Goal: Task Accomplishment & Management: Manage account settings

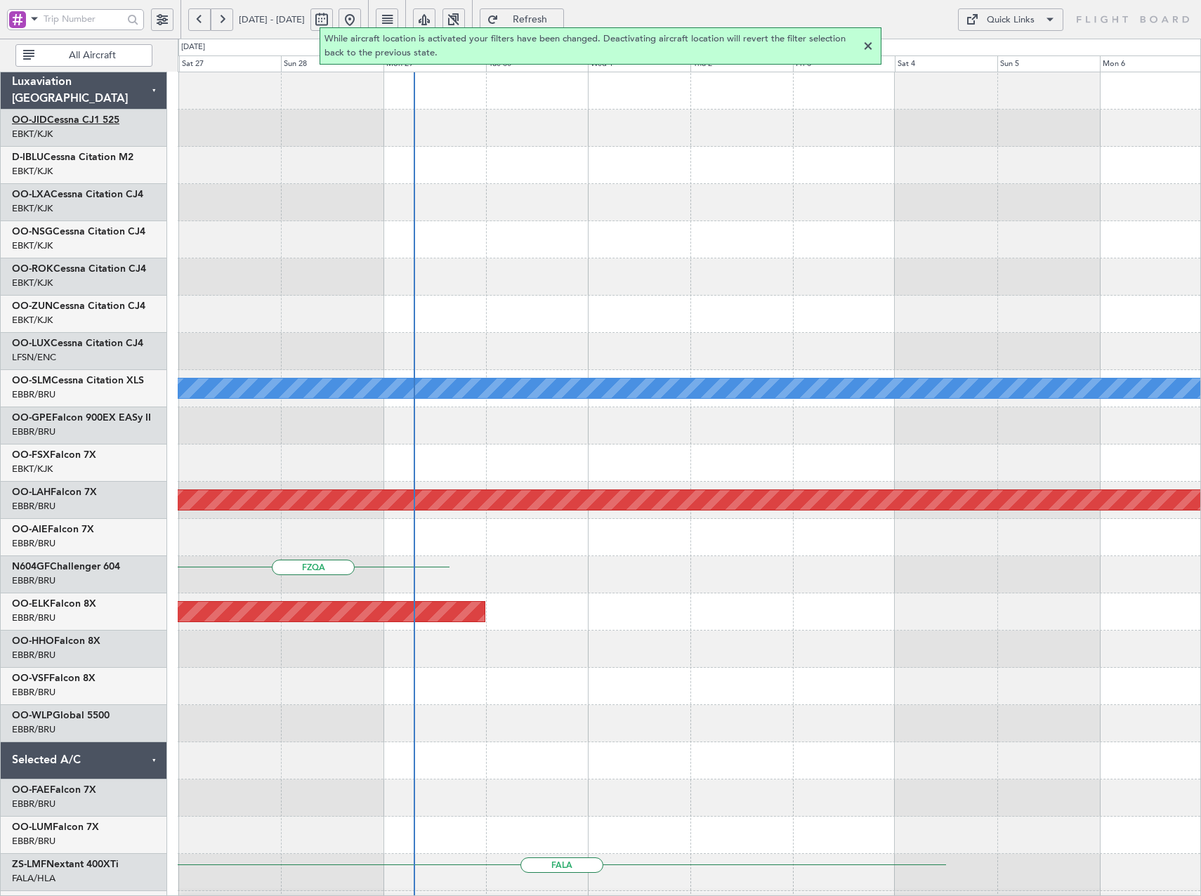
click at [87, 119] on link "OO-JID Cessna CJ1 525" at bounding box center [65, 120] width 107 height 10
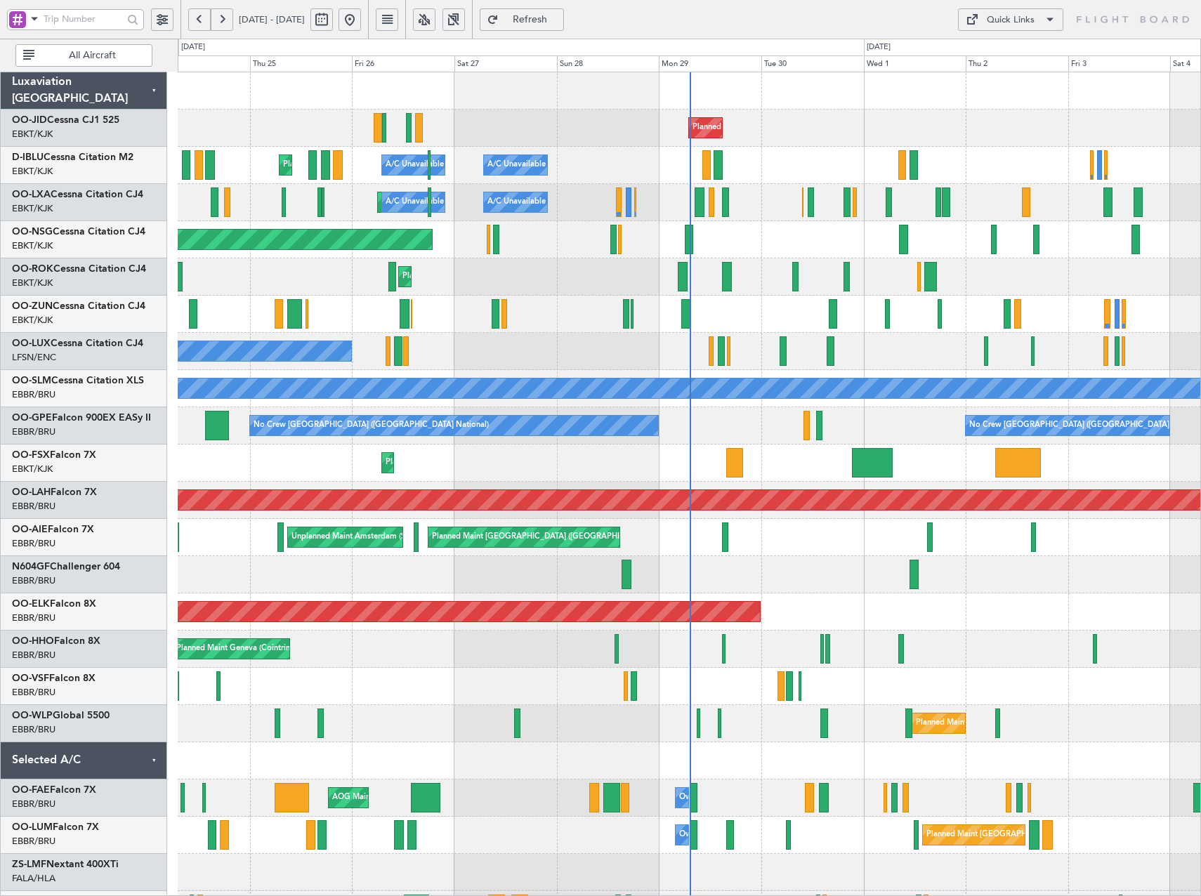
click at [436, 22] on button at bounding box center [424, 19] width 22 height 22
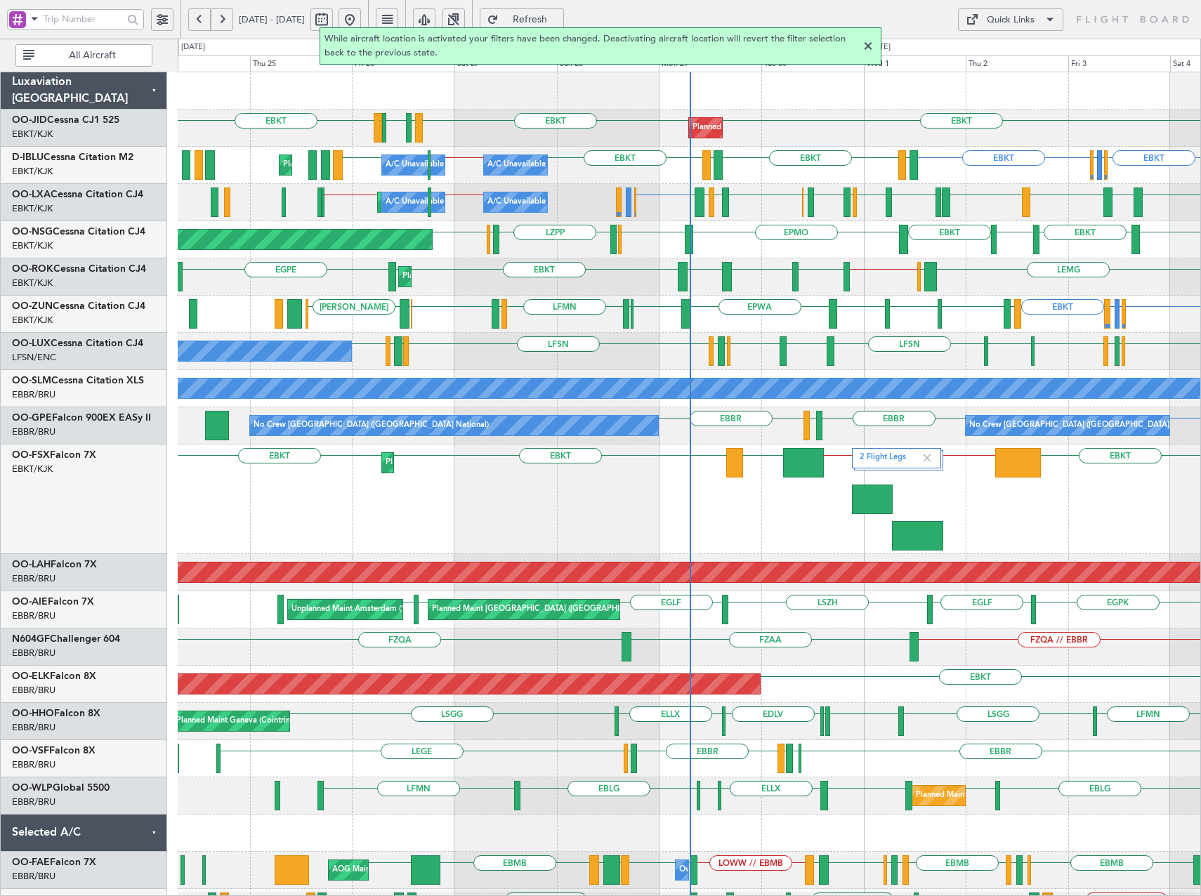
click at [162, 22] on button at bounding box center [162, 19] width 22 height 22
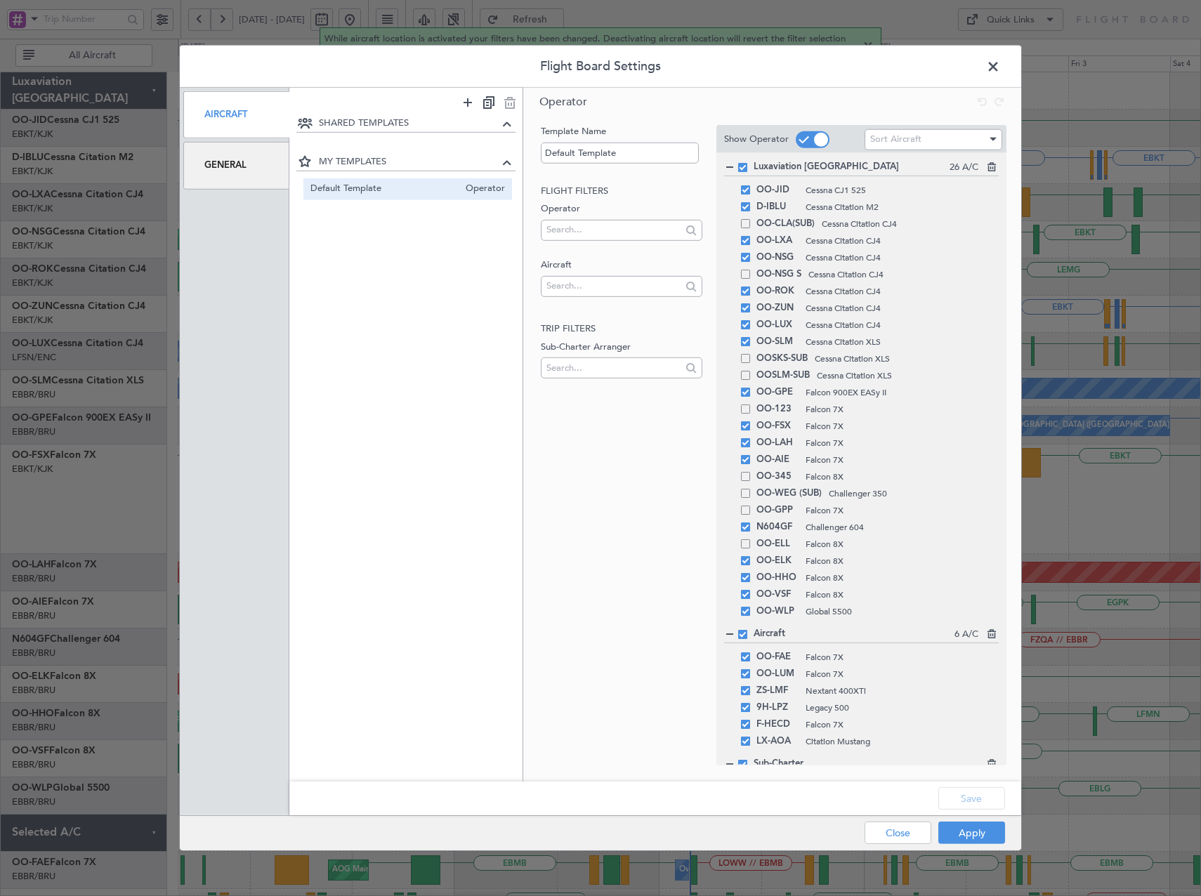
click at [230, 162] on div "General" at bounding box center [236, 165] width 106 height 47
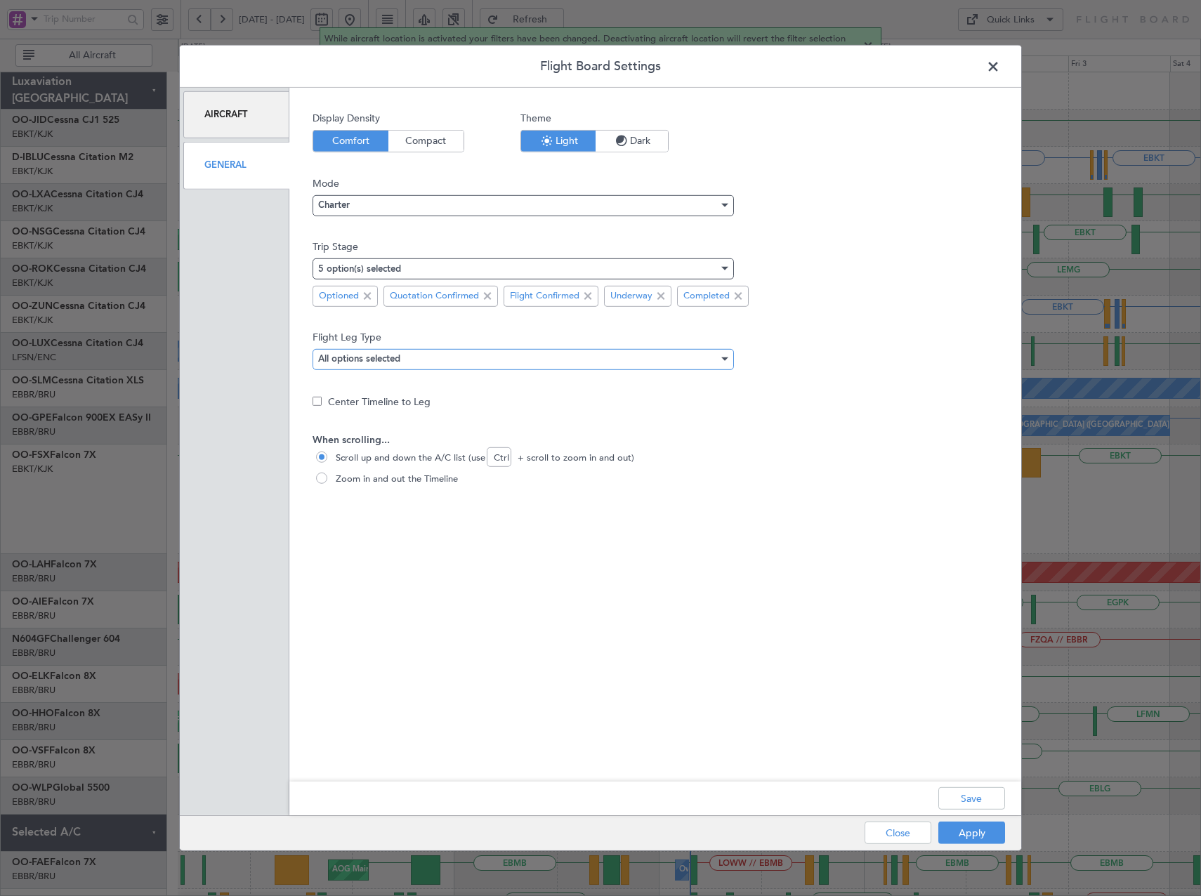
click at [415, 355] on div "All options selected" at bounding box center [518, 358] width 400 height 21
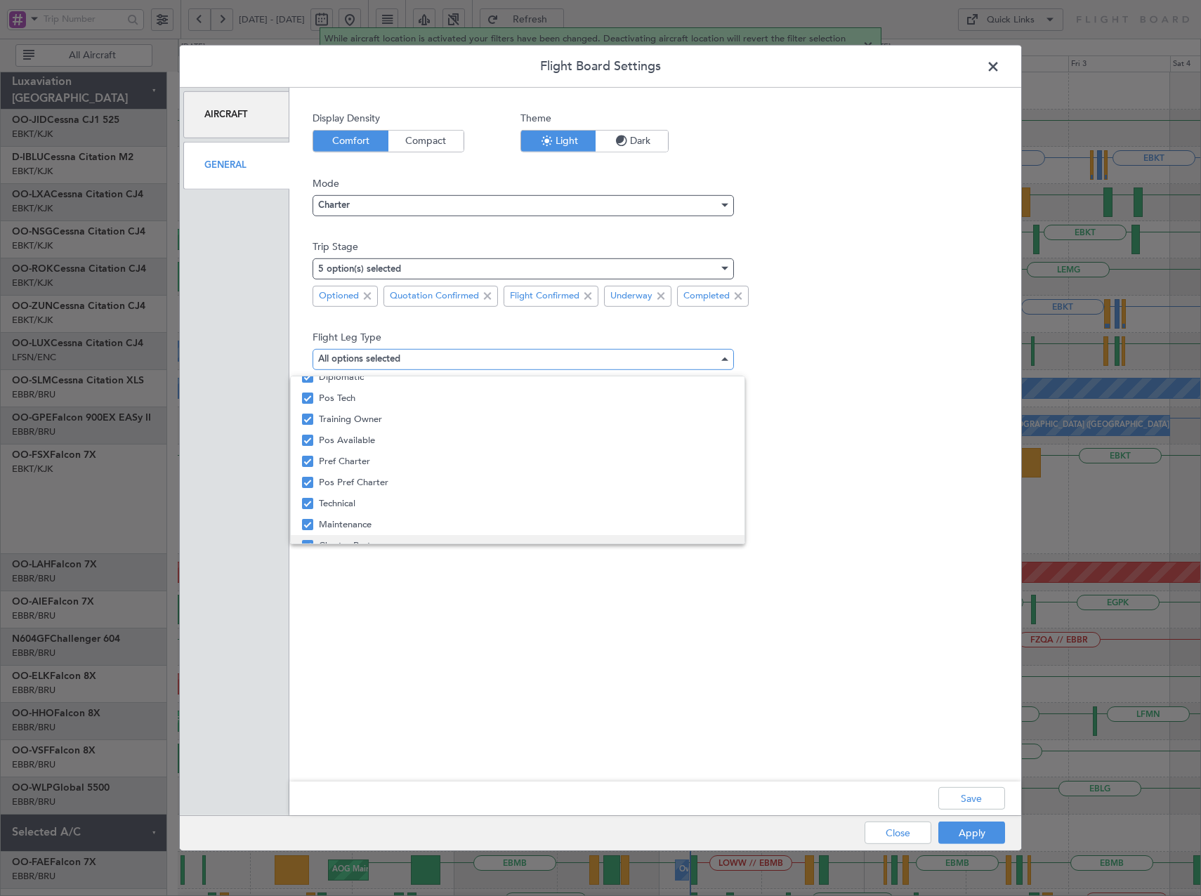
scroll to position [212, 0]
click at [311, 491] on mat-pseudo-checkbox at bounding box center [307, 490] width 11 height 11
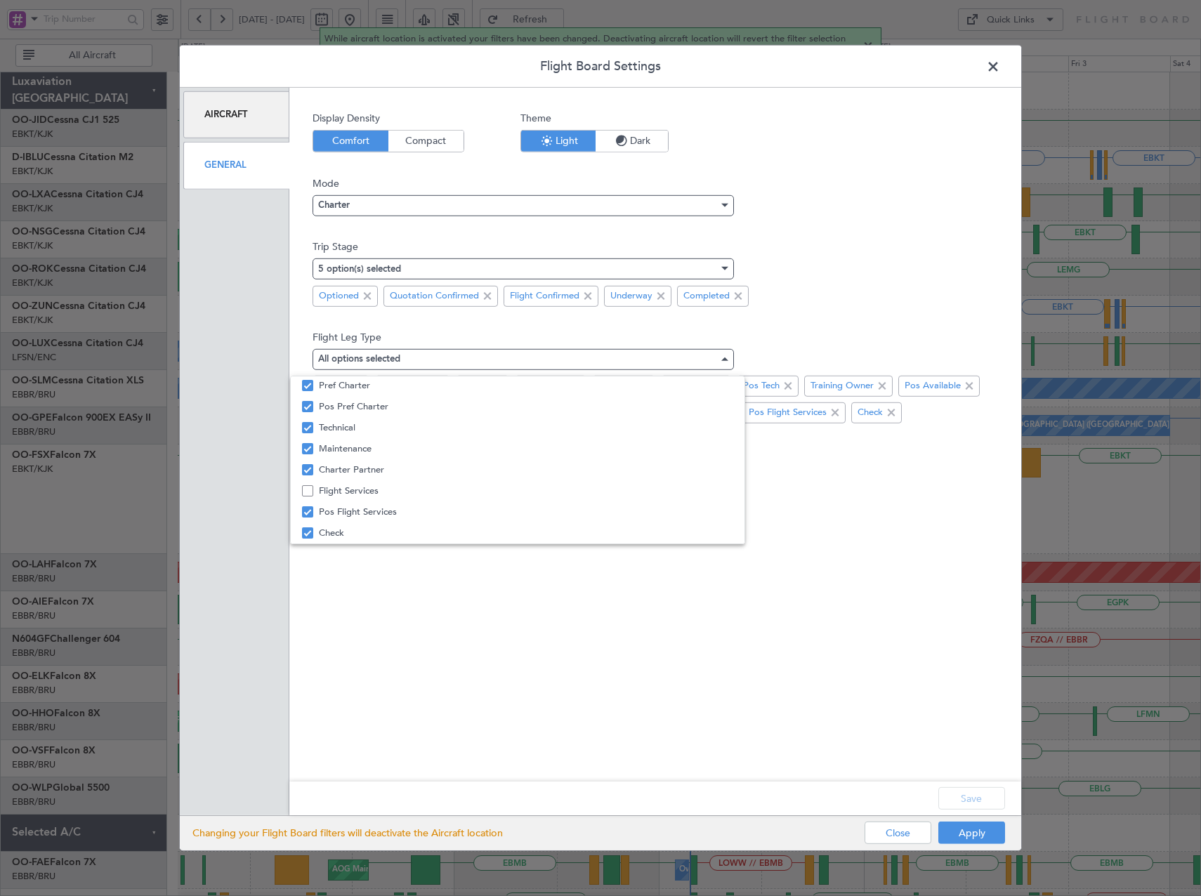
click at [716, 594] on div at bounding box center [600, 448] width 1201 height 896
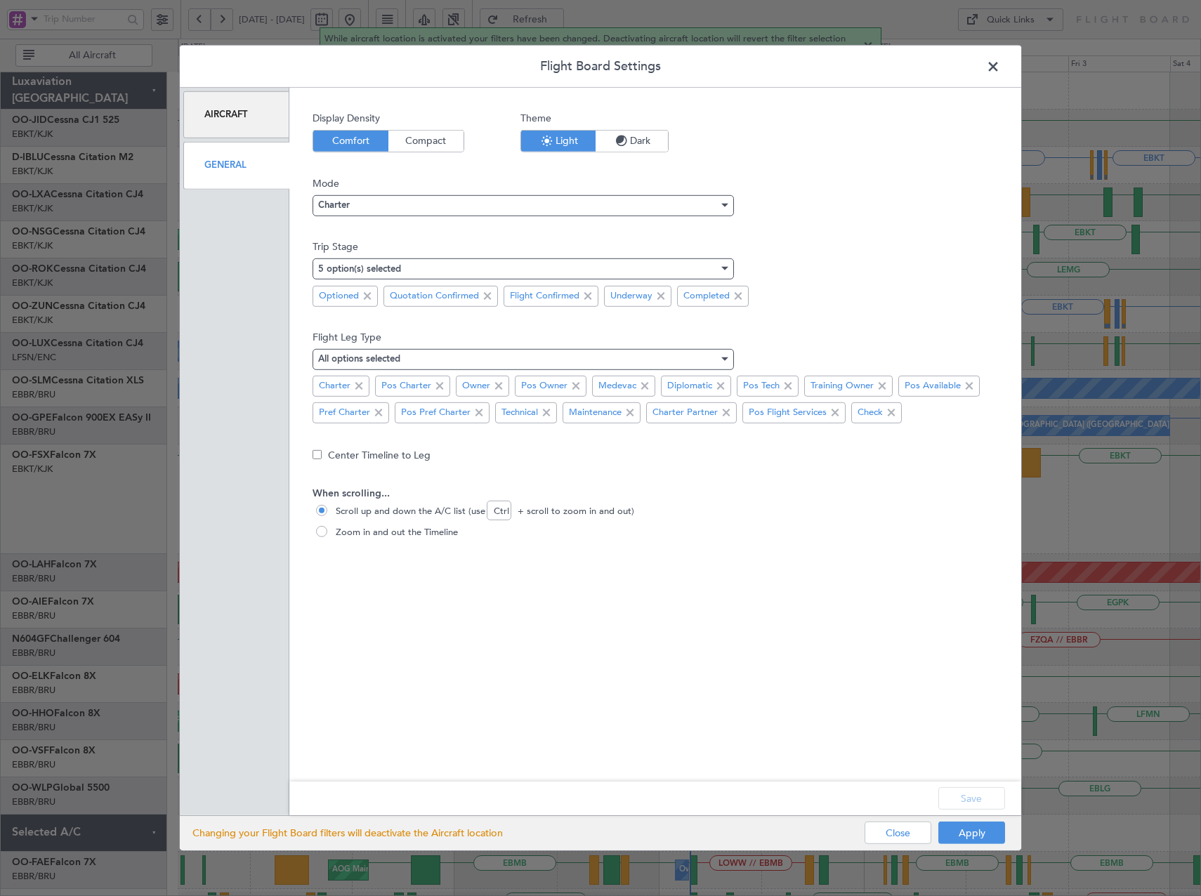
click at [1000, 67] on span at bounding box center [1000, 70] width 0 height 28
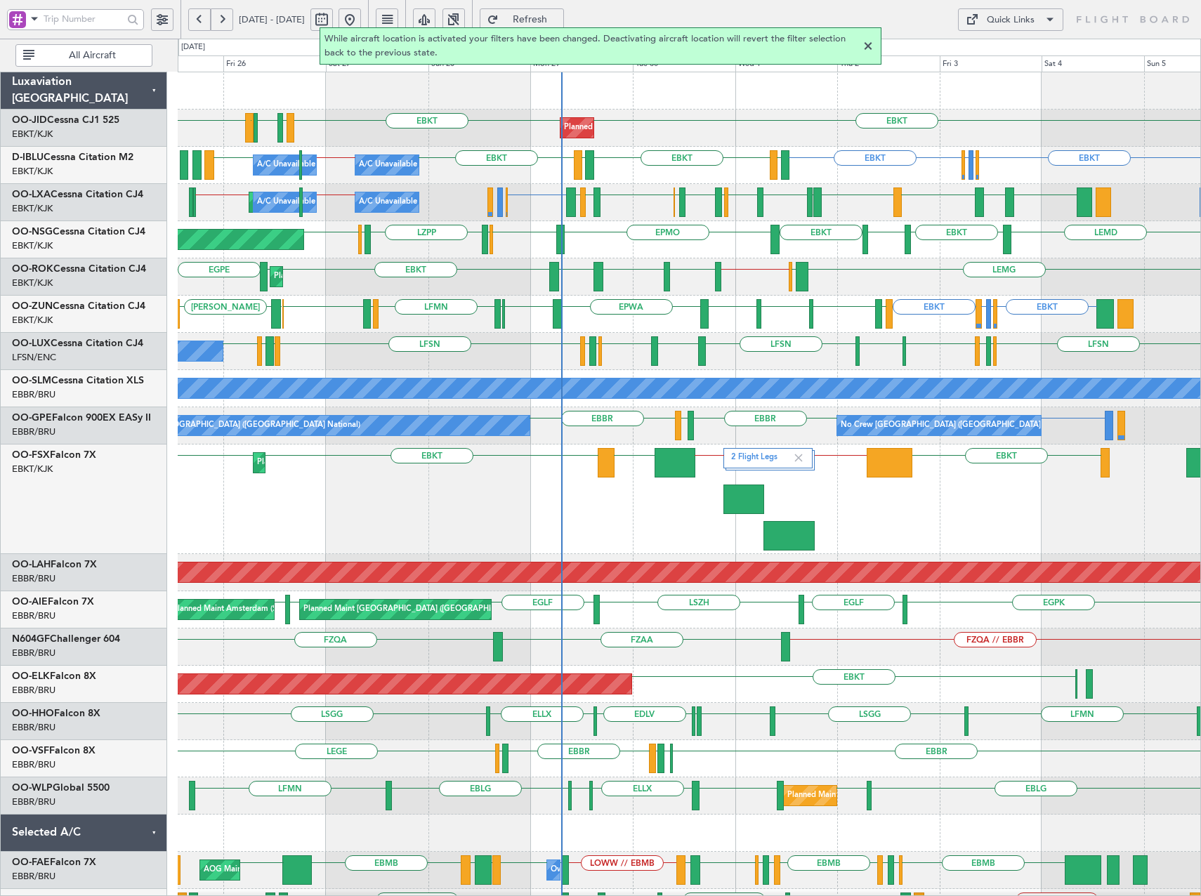
click at [871, 527] on div "EBKT EBKT // FYWB FYWB // LCLK LCLK EBKT EBKT 2 Flight Legs Planned Maint Kortr…" at bounding box center [689, 500] width 1023 height 110
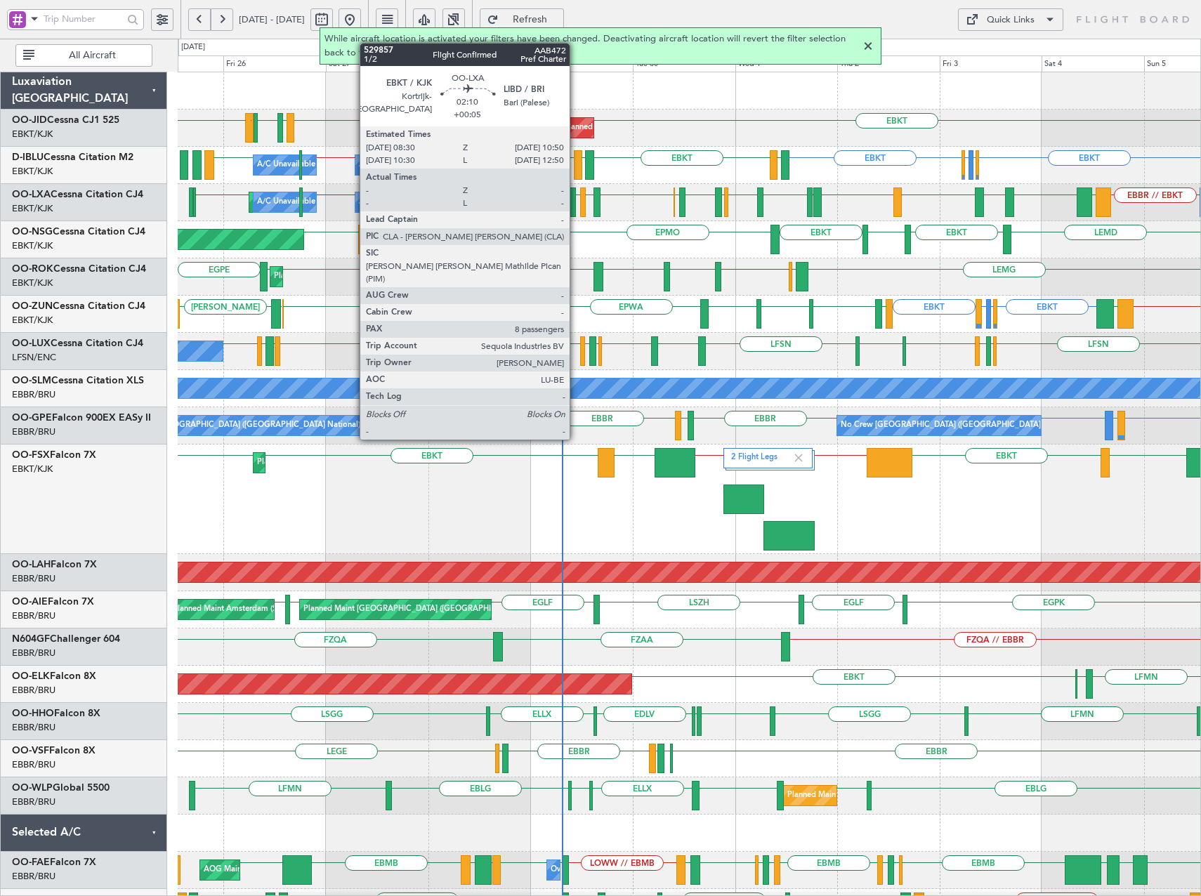
click at [576, 197] on div at bounding box center [571, 203] width 11 height 30
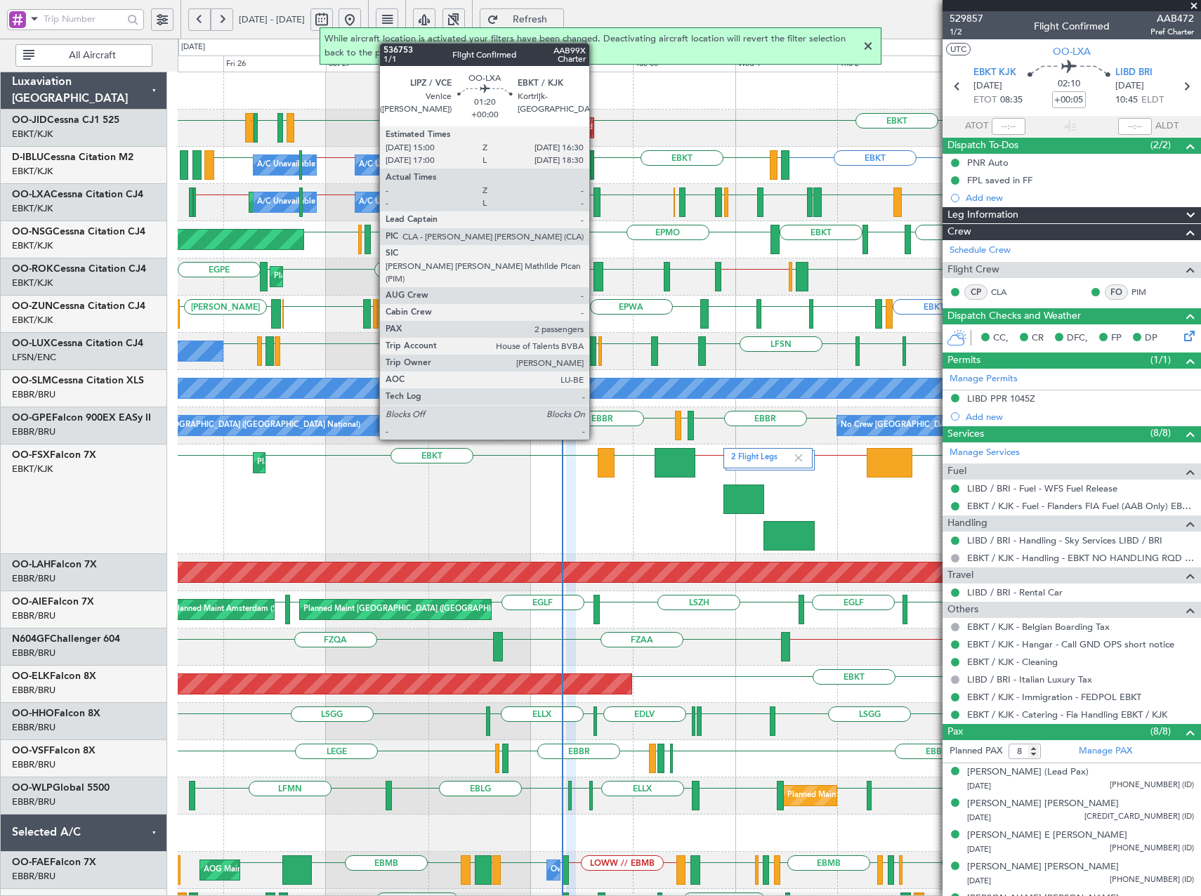
click at [596, 197] on div at bounding box center [597, 203] width 7 height 30
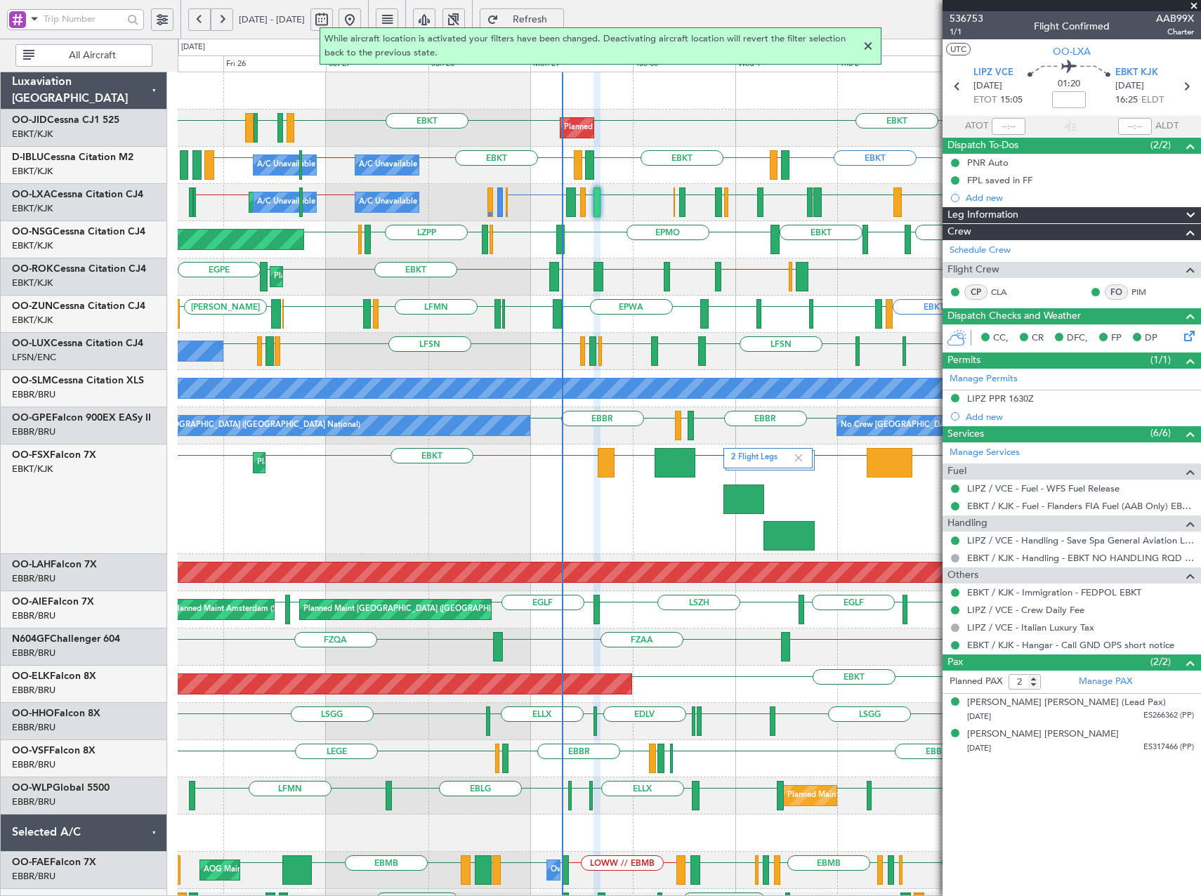
click at [1192, 4] on span at bounding box center [1194, 6] width 14 height 13
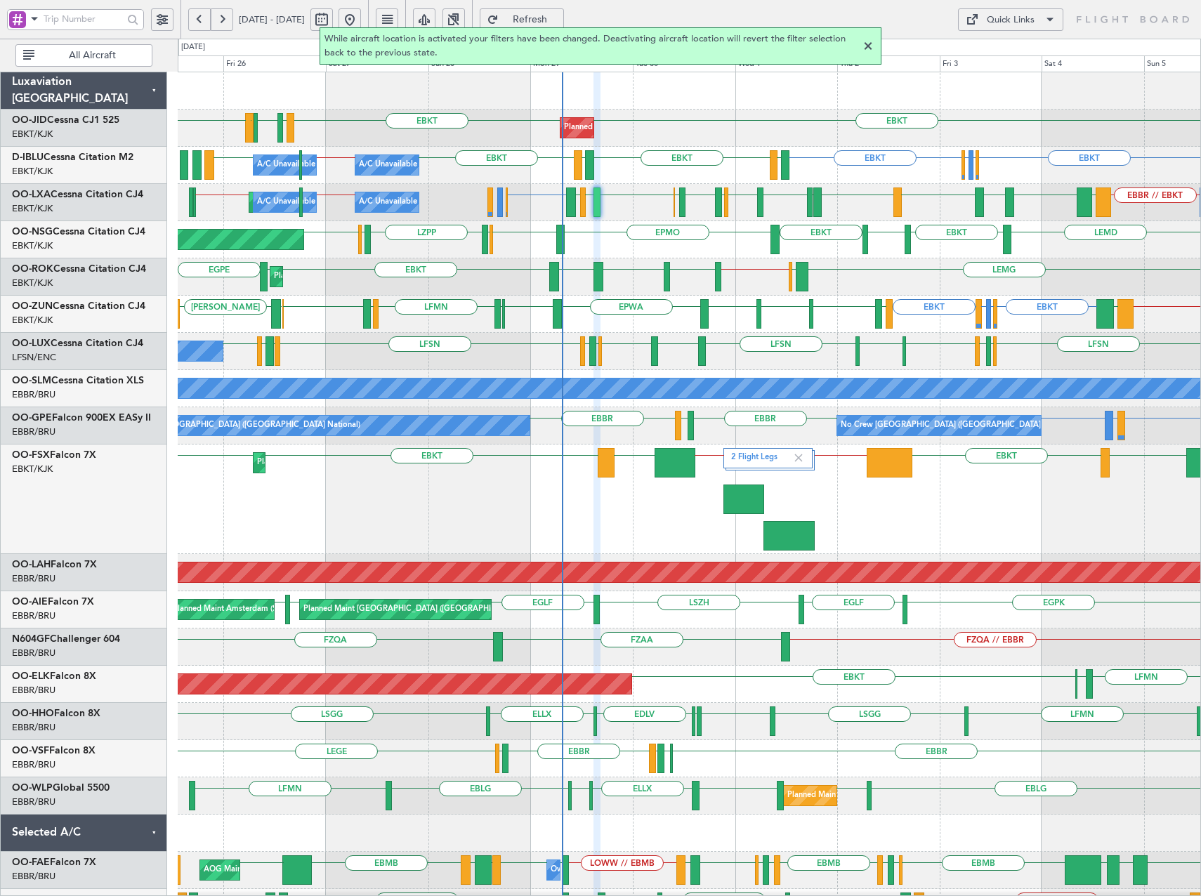
type input "0"
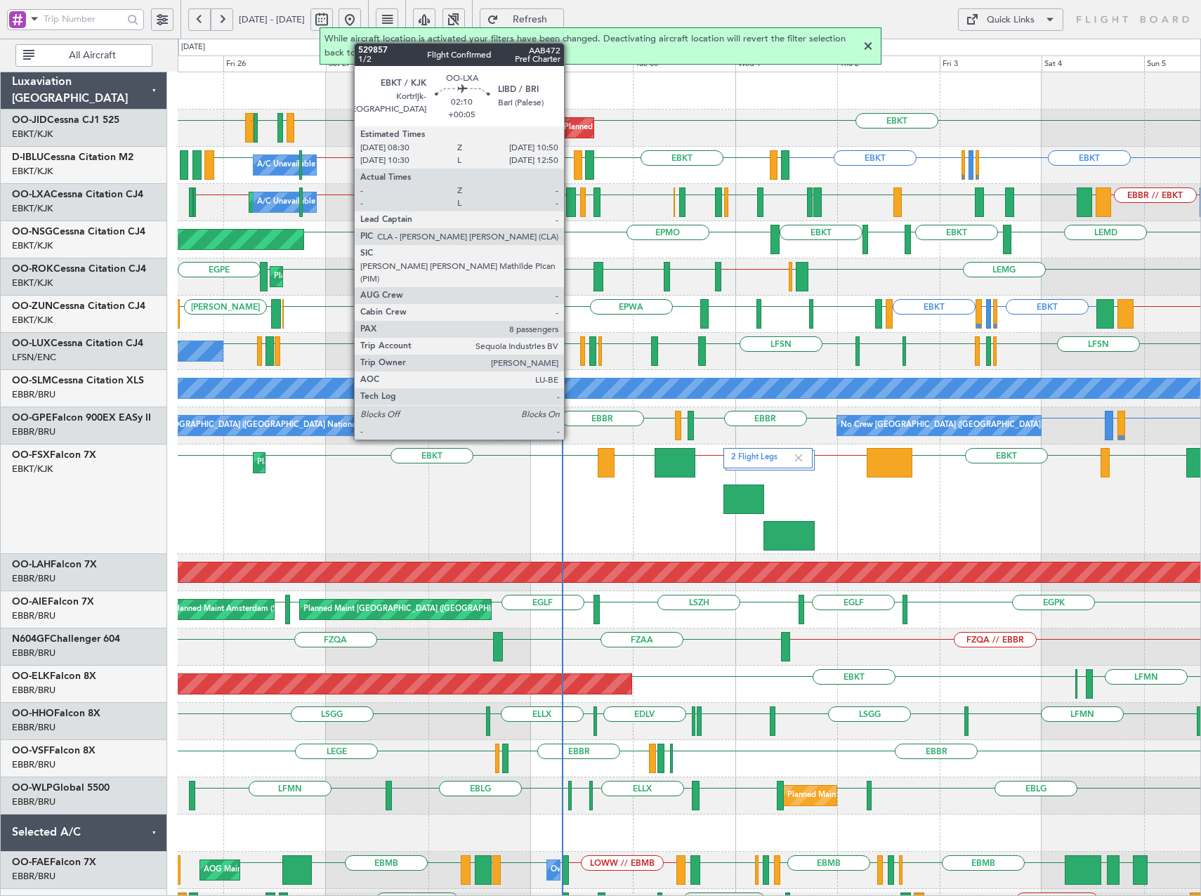
click at [570, 200] on div at bounding box center [571, 203] width 11 height 30
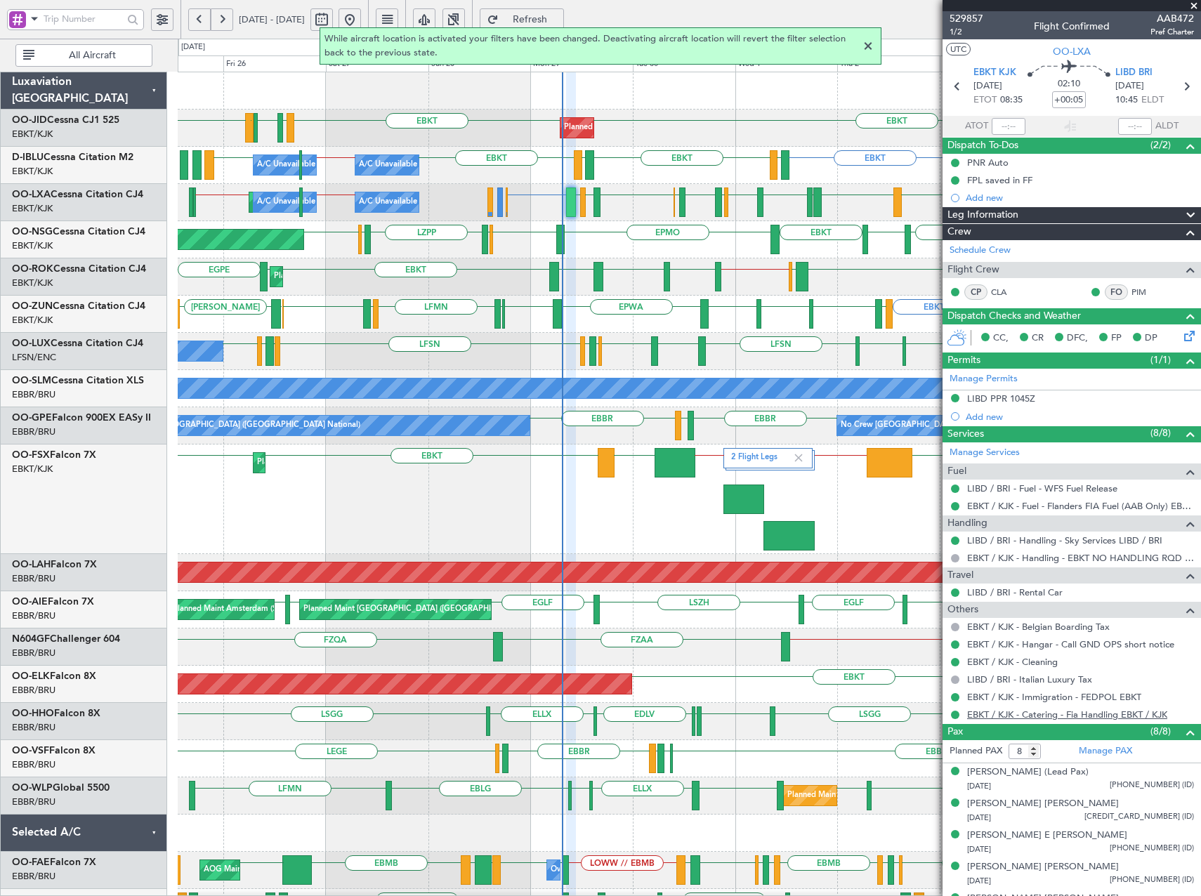
click at [1045, 712] on link "EBKT / KJK - Catering - Fia Handling EBKT / KJK" at bounding box center [1067, 715] width 200 height 12
click at [872, 46] on div at bounding box center [868, 46] width 17 height 17
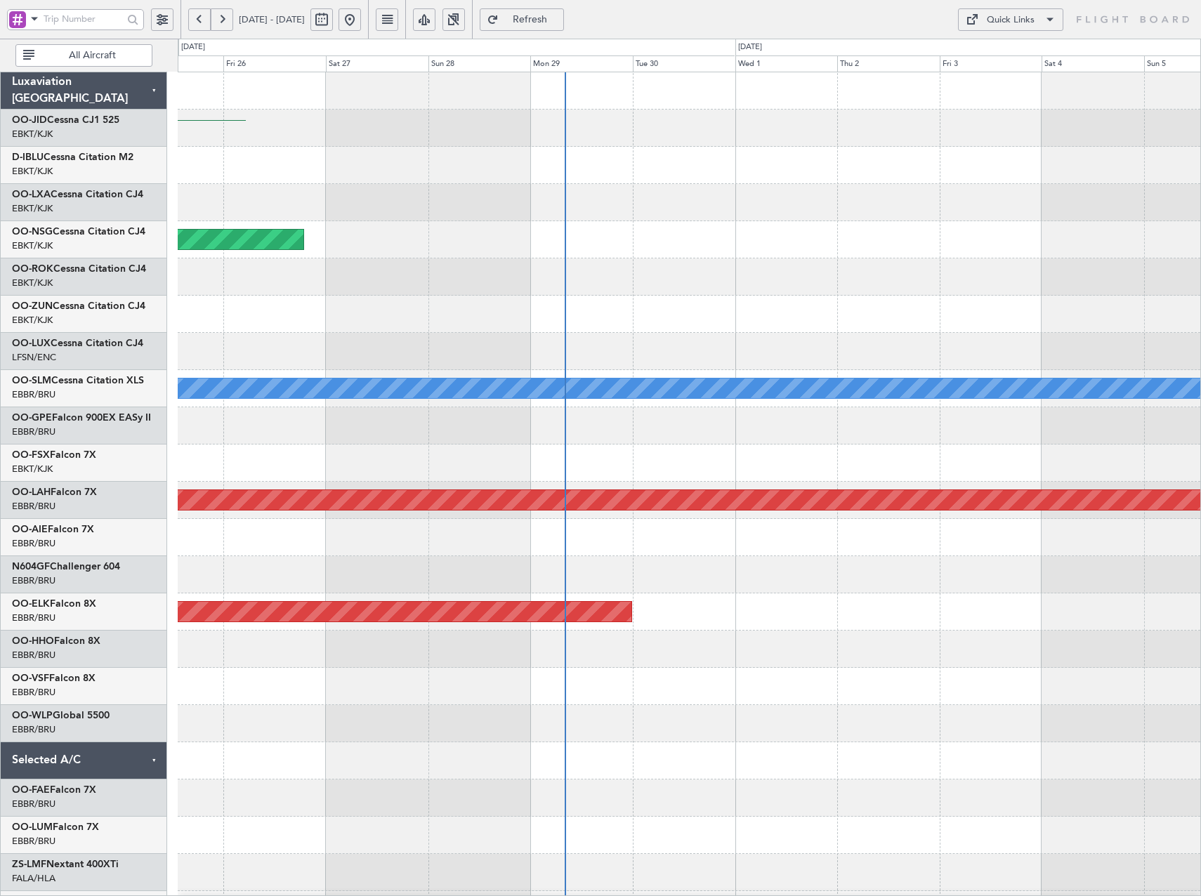
drag, startPoint x: 391, startPoint y: 20, endPoint x: 436, endPoint y: 72, distance: 68.7
click at [361, 20] on button at bounding box center [350, 19] width 22 height 22
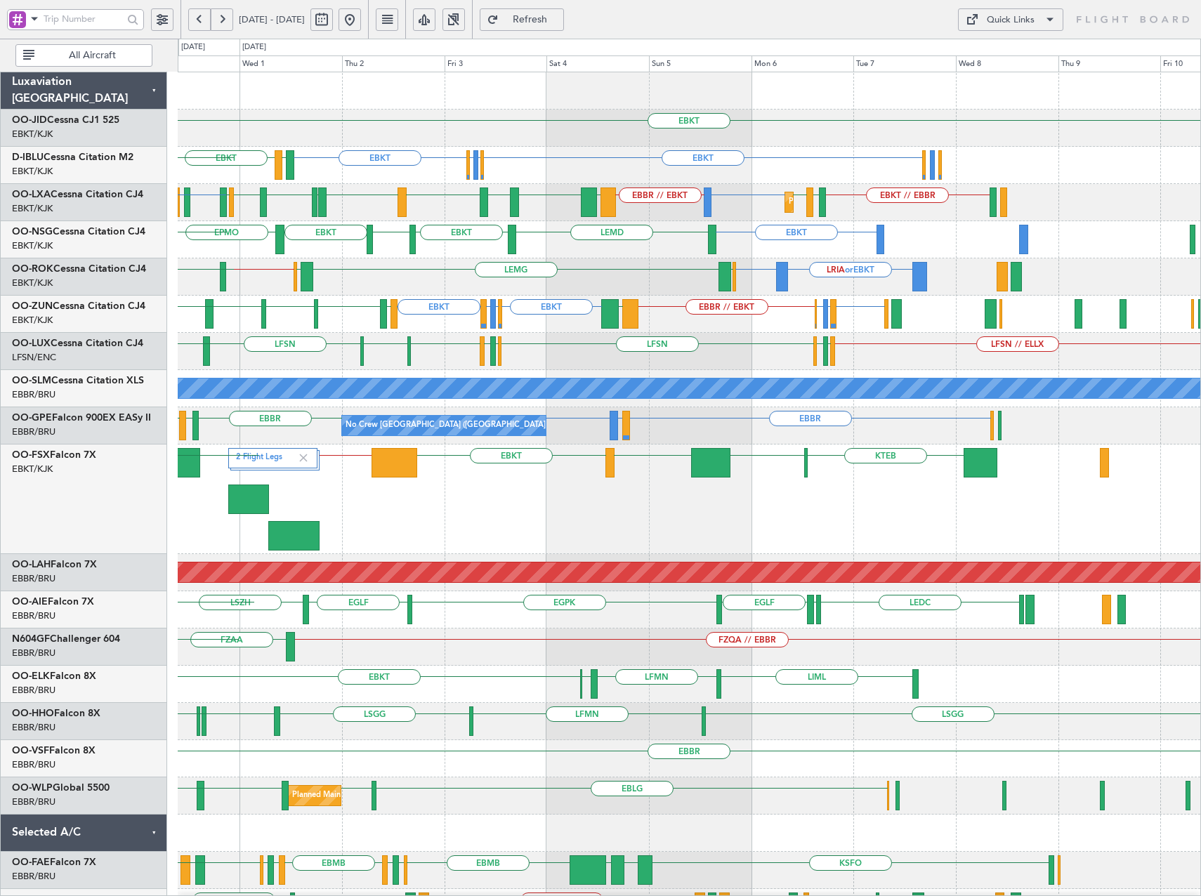
click at [623, 221] on div "EBKT Planned Maint Kortrijk-Wevelgem EBKT EBKT EDDK or EBKT EGGW or EBKT EBKT E…" at bounding box center [689, 573] width 1023 height 1003
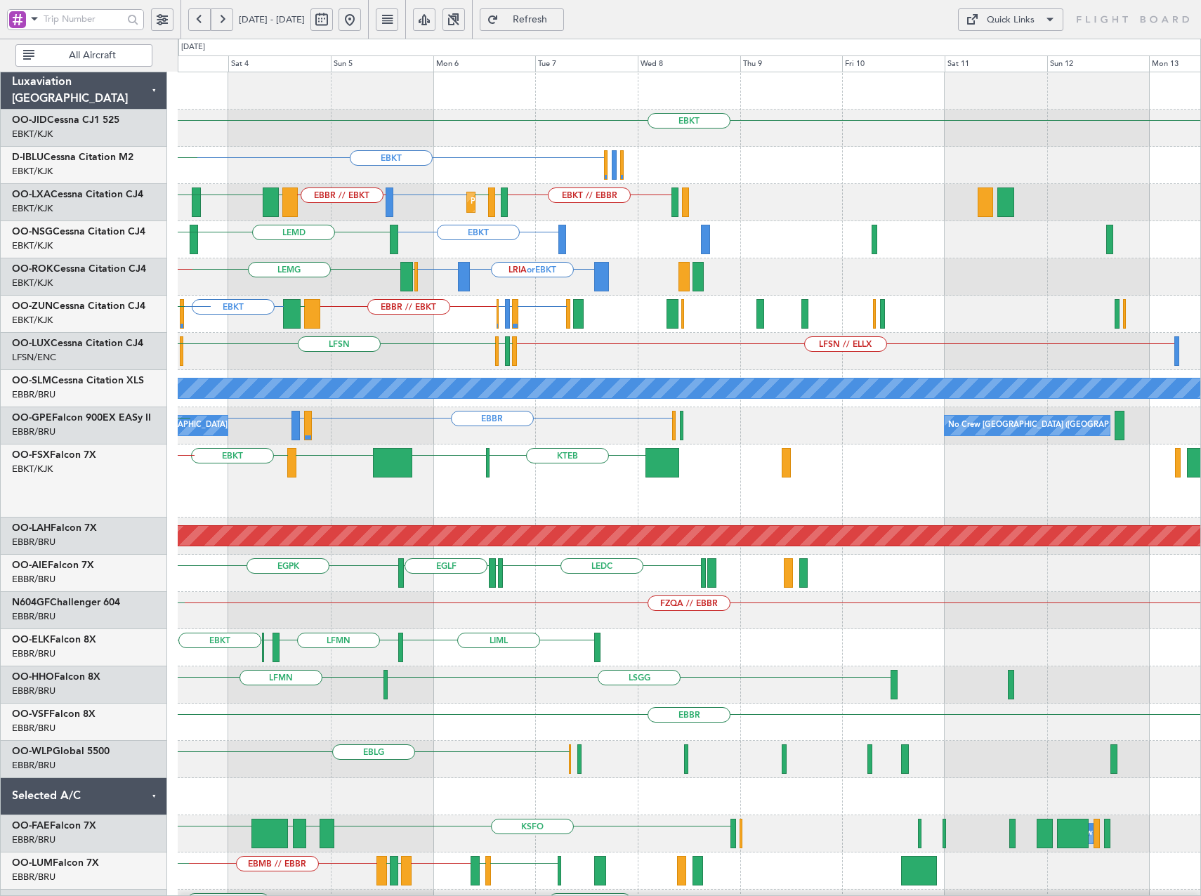
click at [762, 275] on div "EBKT EBKT EBKT LFTH EGGW or EBKT EDDK or EBKT EBKT LFMN or EBBR EBBR // EBKT EB…" at bounding box center [689, 555] width 1023 height 967
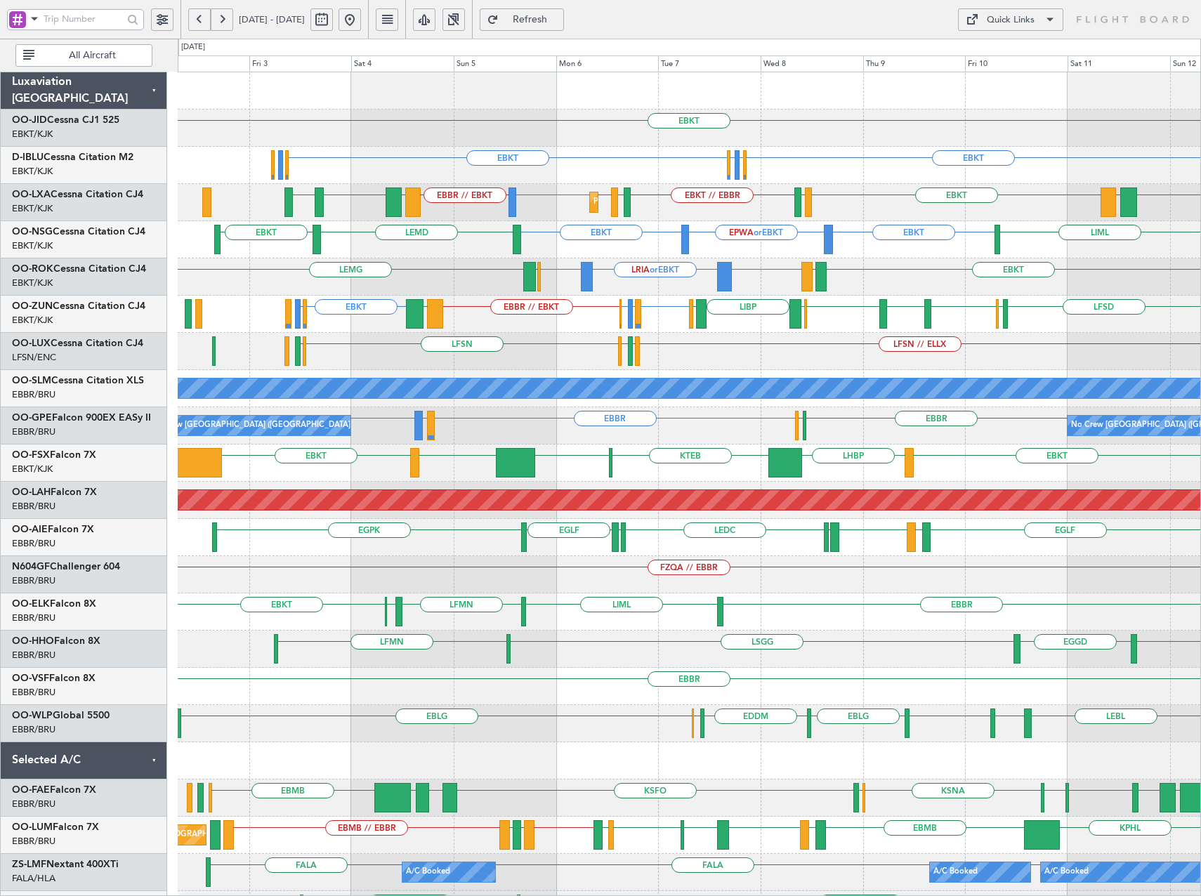
click at [756, 259] on div "EBKT EBKT EGGW or EBKT EDDK or EBKT EBKT LFMN or EBBR EBBR // EBKT EBKT LFTH EB…" at bounding box center [689, 537] width 1023 height 931
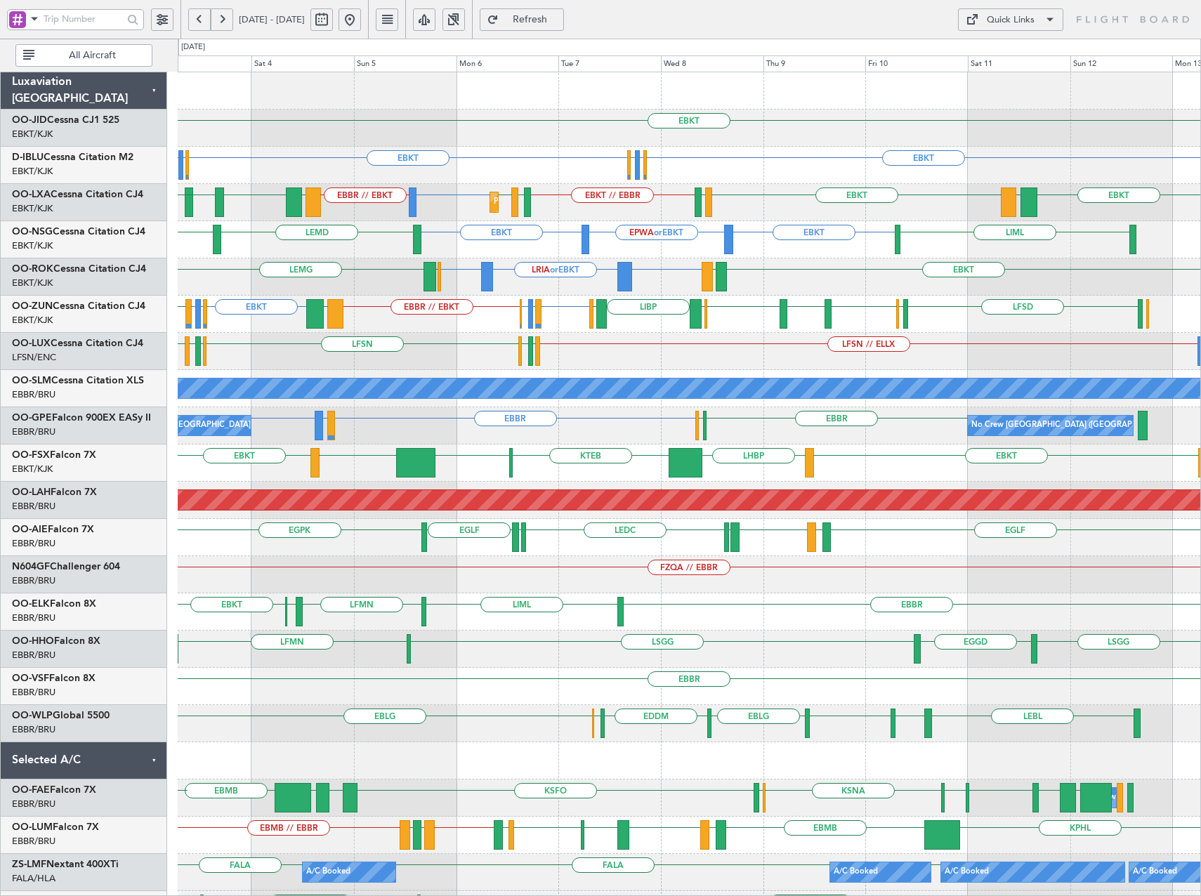
click at [727, 179] on div "EBKT EGGW or EBKT EDDK or EBKT EBKT EDDK or EBKT EGGW or EBKT EBKT" at bounding box center [689, 165] width 1023 height 37
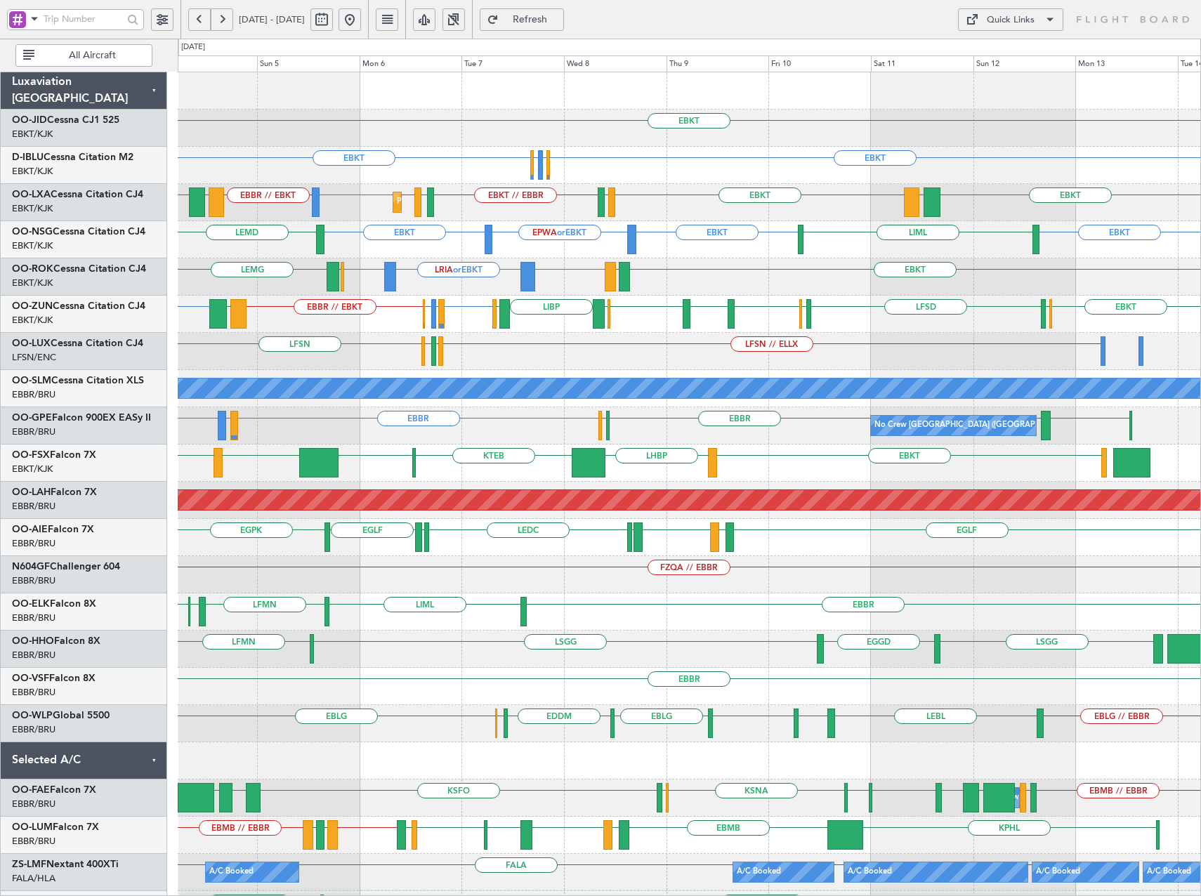
click at [641, 211] on div "Planned Maint Kortrijk-Wevelgem LFMN or EBBR EBBR // EBKT EBKT LFTH EBKT // EBB…" at bounding box center [689, 202] width 1023 height 37
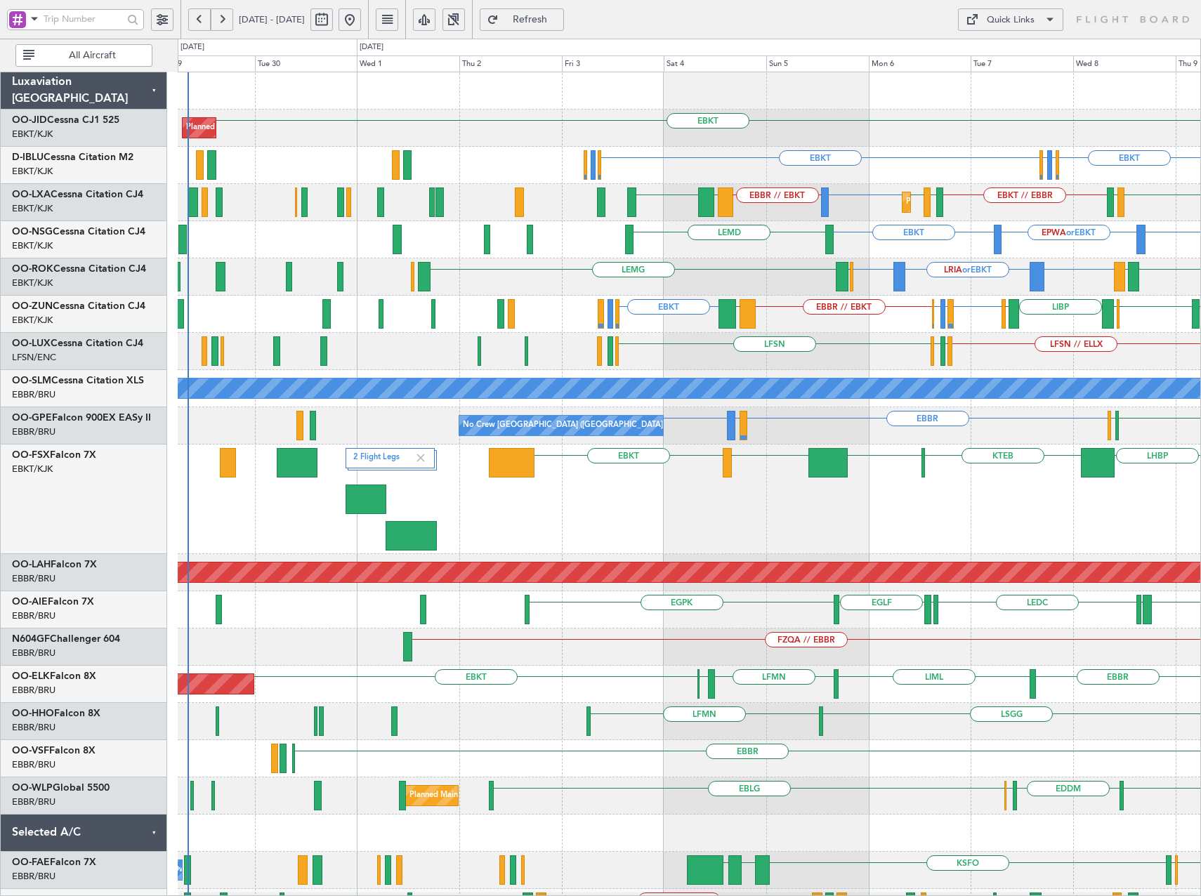
click at [823, 239] on div "EBKT Planned Maint Kortrijk-Wevelgem EBKT EGGW or EBKT EDDK or EBKT EBKT A/C Un…" at bounding box center [689, 573] width 1023 height 1003
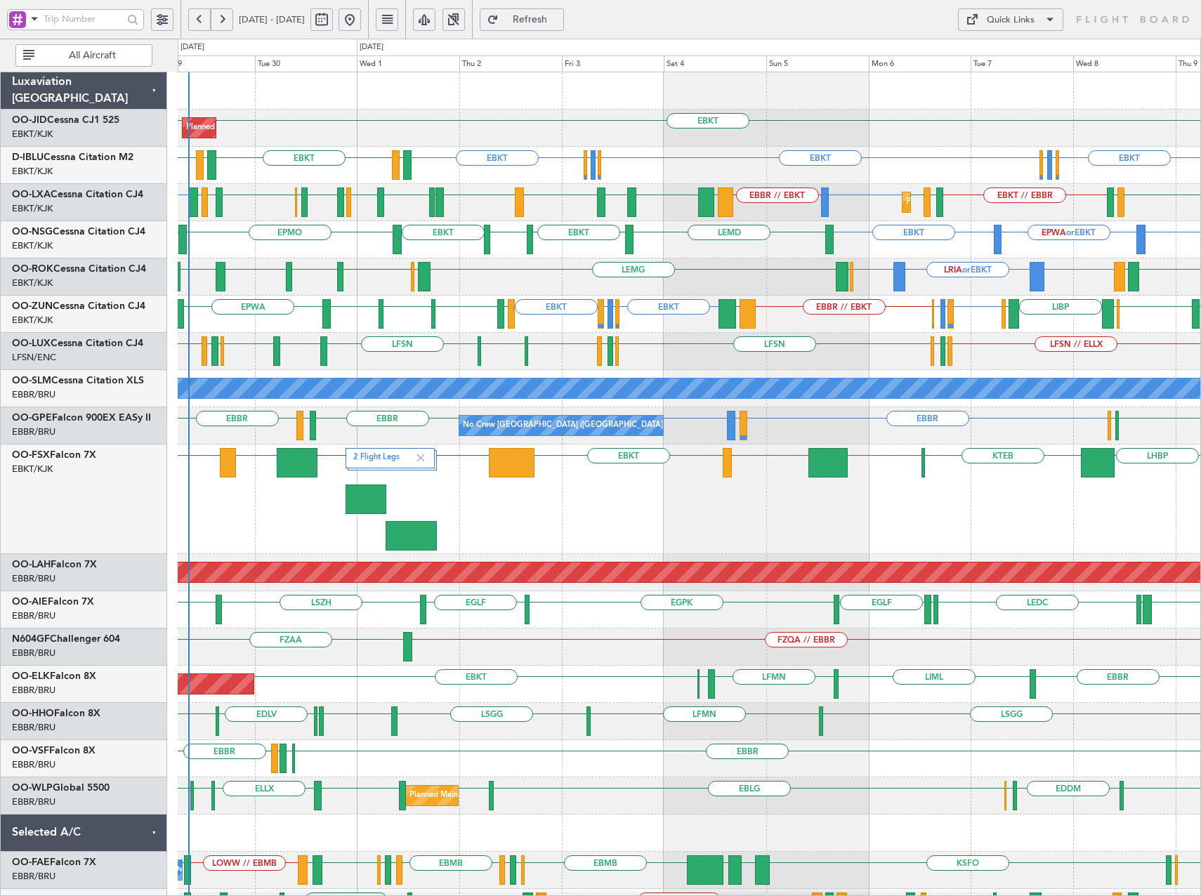
click at [555, 266] on div "EBKT EBKT Planned Maint Kortrijk-Wevelgem EBKT EDDK or EBKT EGGW or EBKT EBKT E…" at bounding box center [689, 573] width 1023 height 1003
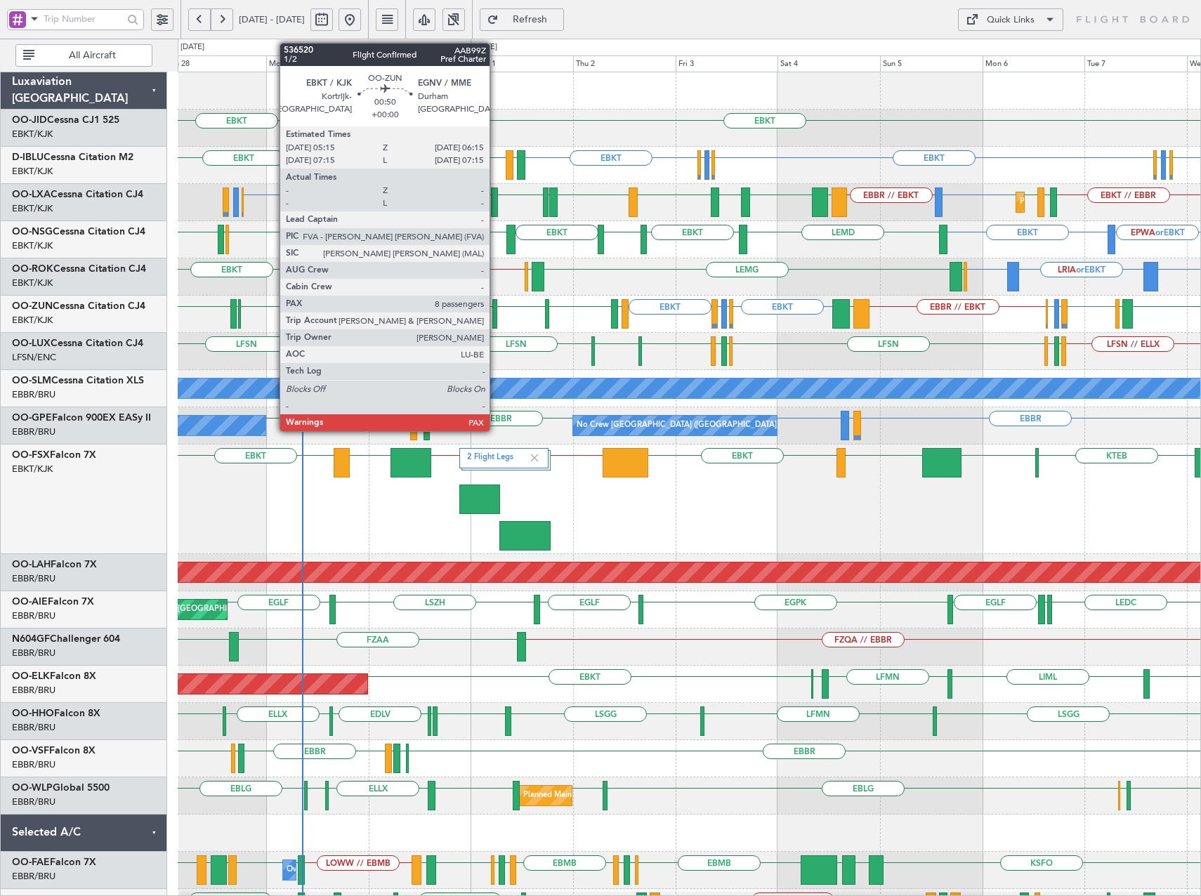
click at [496, 317] on div at bounding box center [494, 314] width 5 height 30
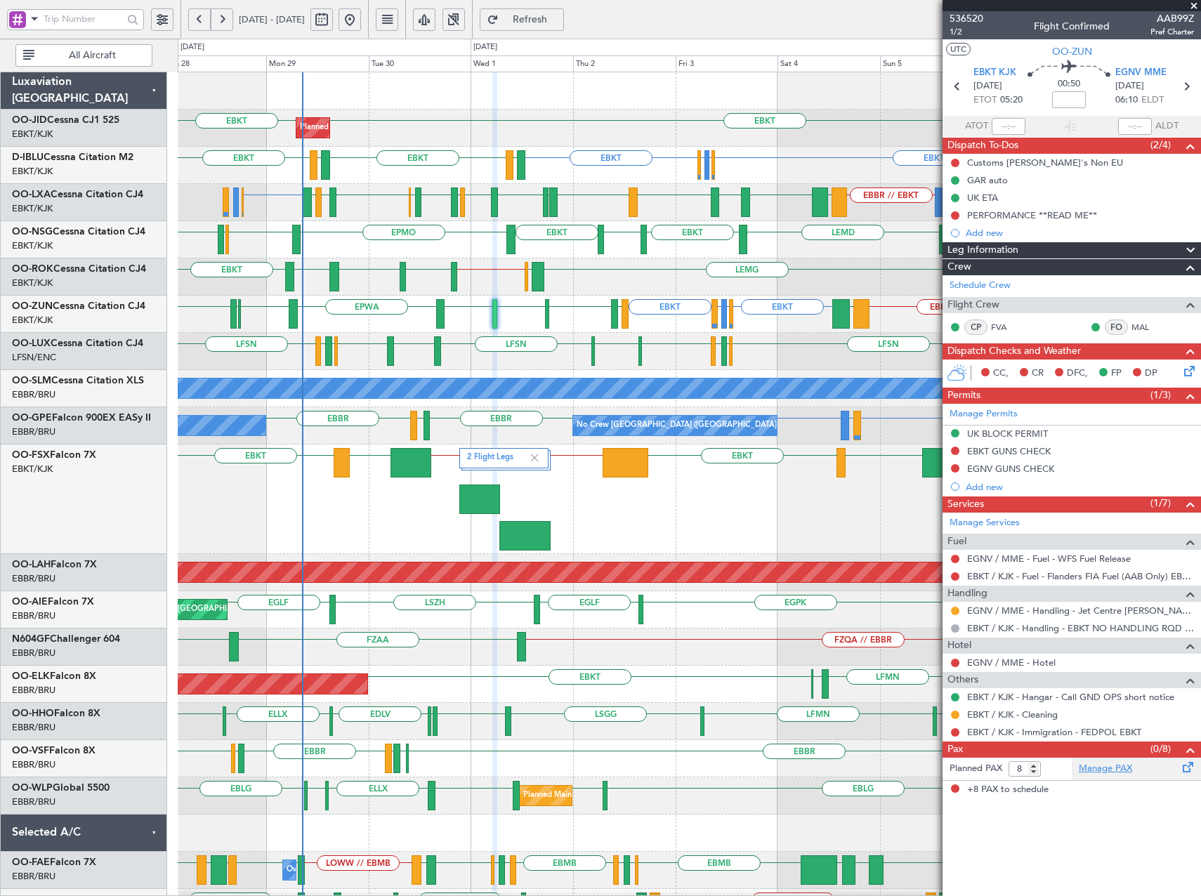
click at [1107, 771] on link "Manage PAX" at bounding box center [1105, 769] width 53 height 14
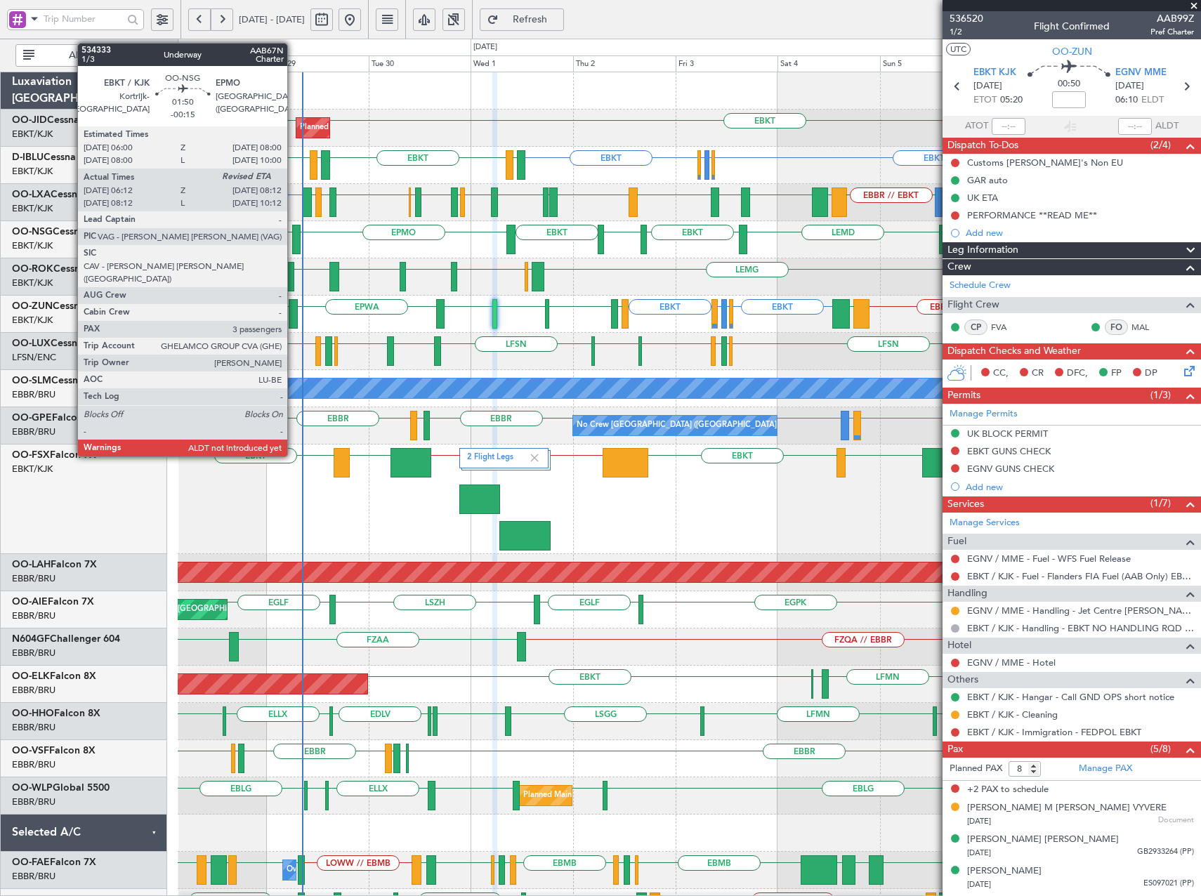
click at [294, 242] on div at bounding box center [296, 240] width 9 height 30
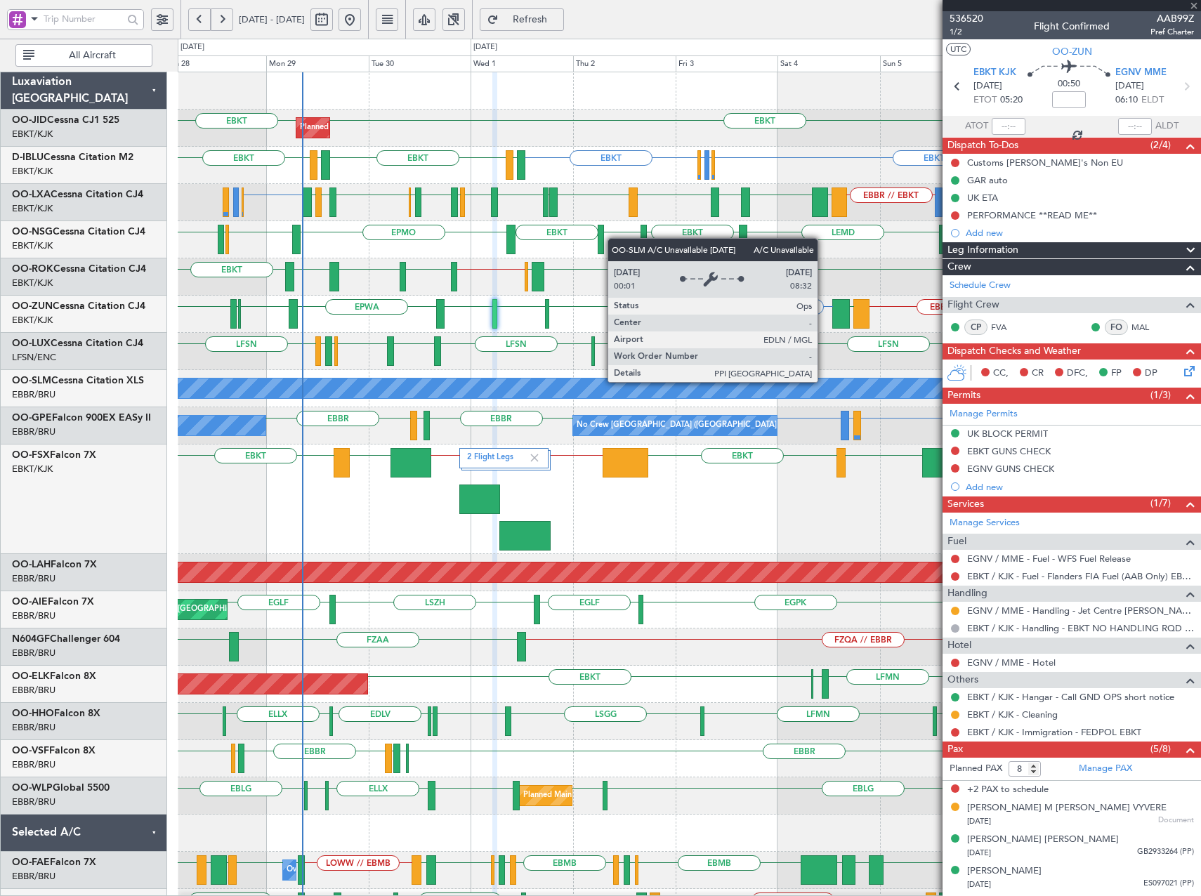
type input "-00:15"
type input "06:17"
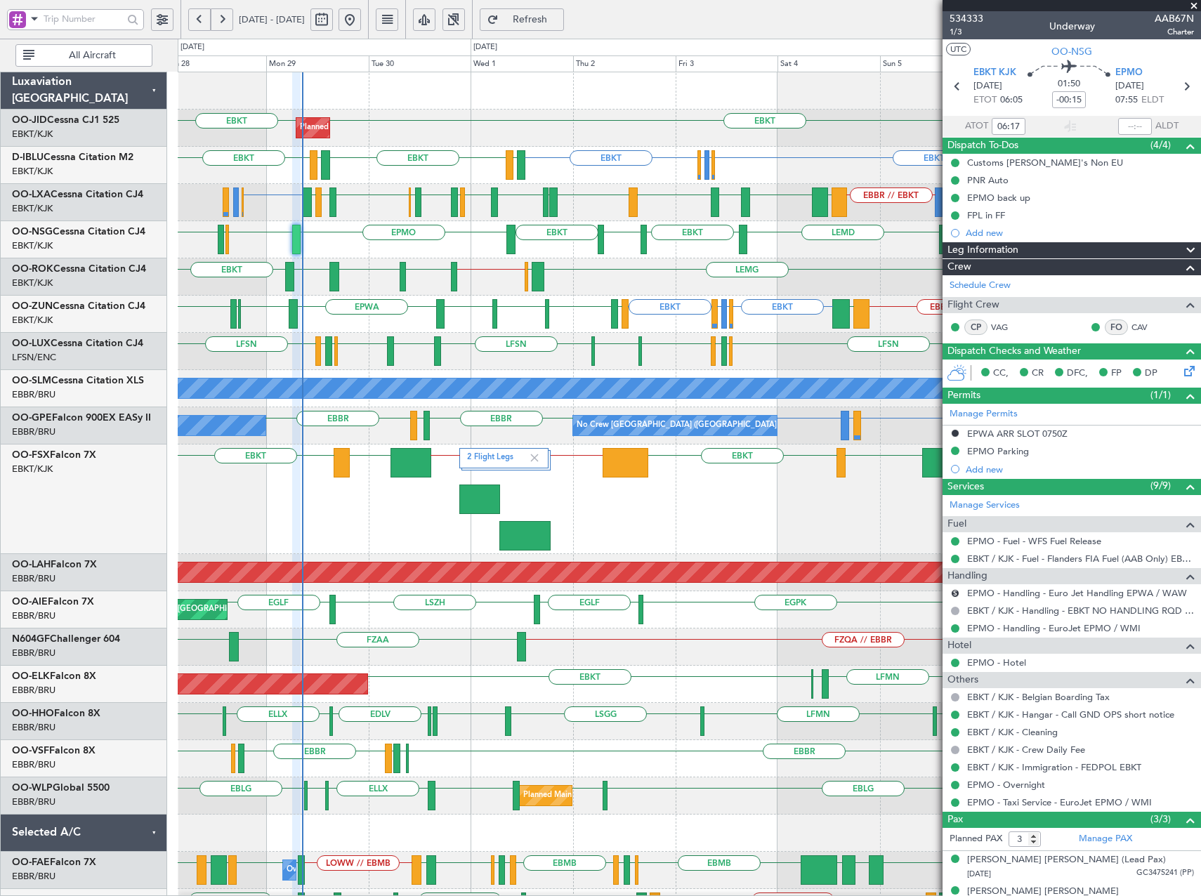
click at [1195, 6] on span at bounding box center [1194, 6] width 14 height 13
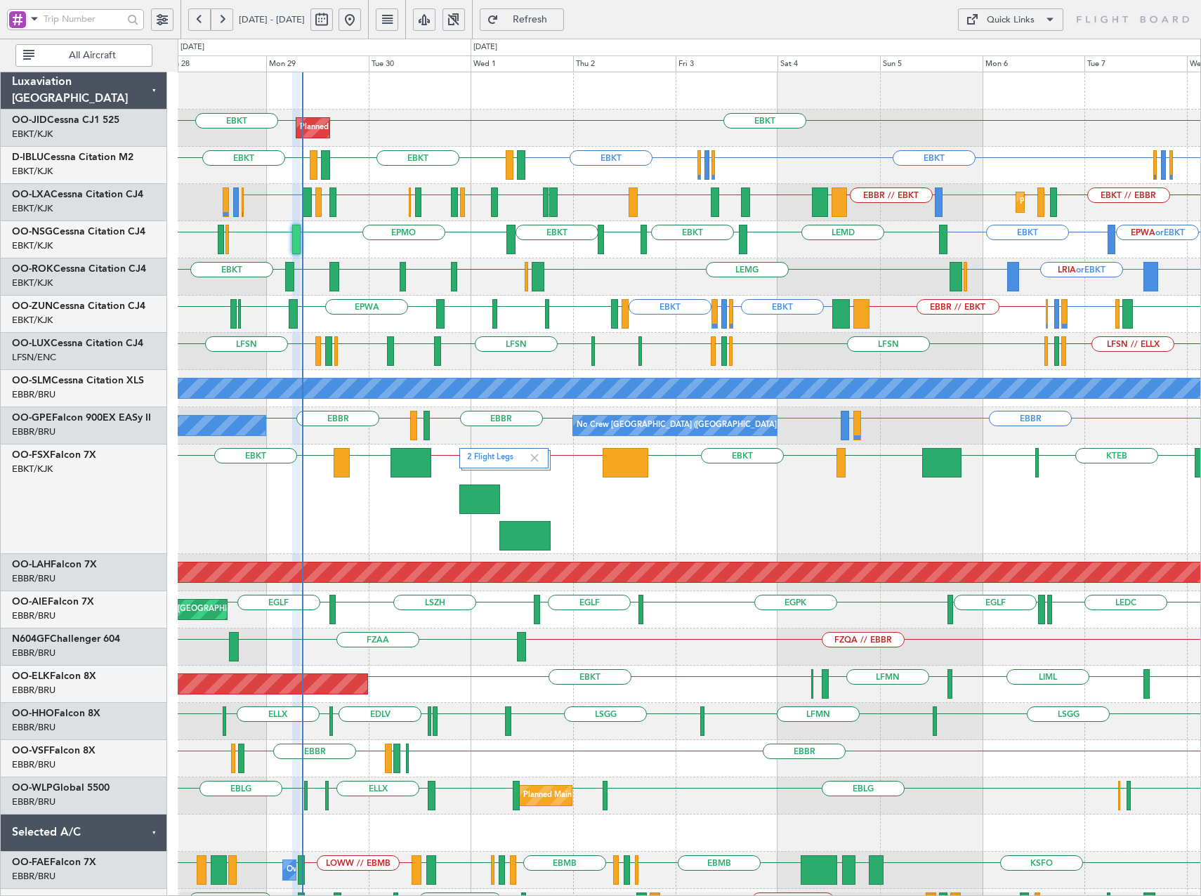
type input "0"
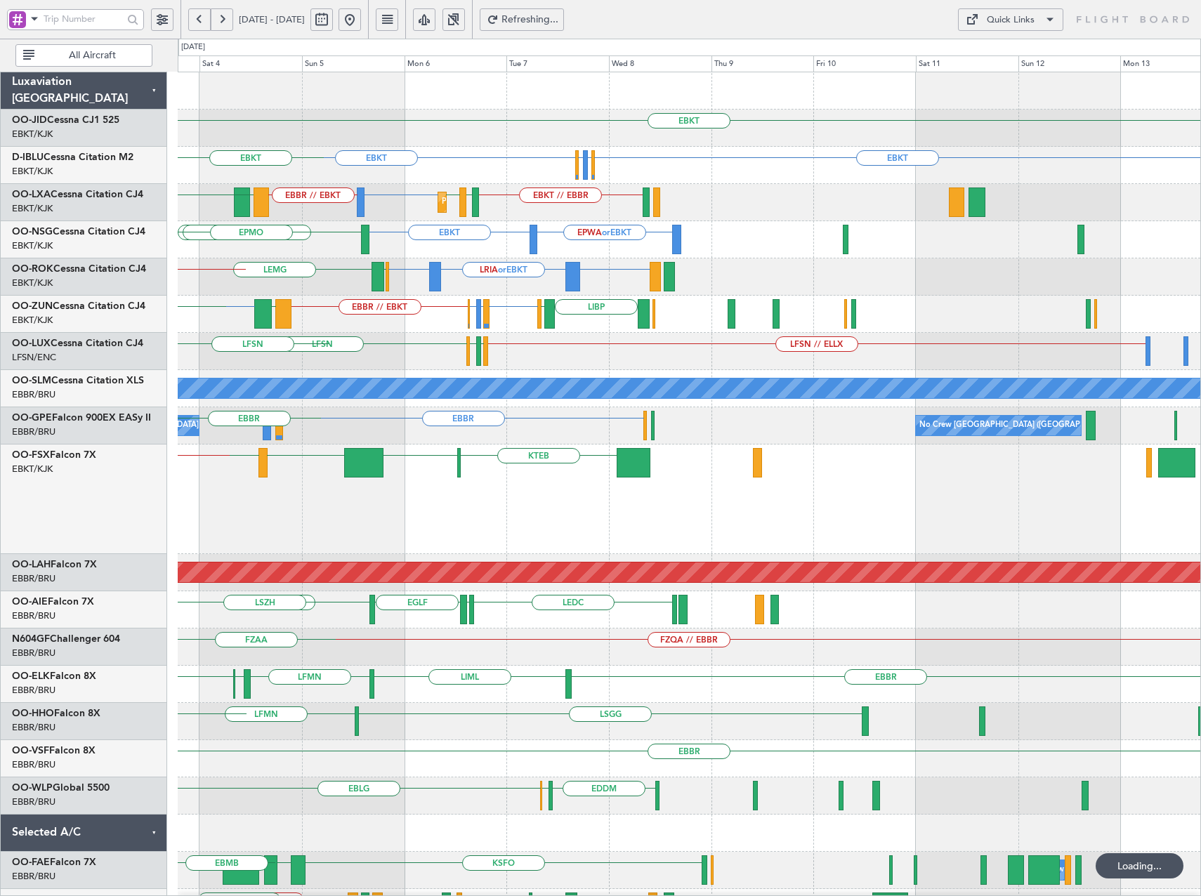
click at [449, 369] on div "EBKT EBKT EBKT EGGW or EBKT EDDK or EBKT EGGW or EBKT EBKT LFTH EDDK or EBKT EB…" at bounding box center [689, 573] width 1023 height 1003
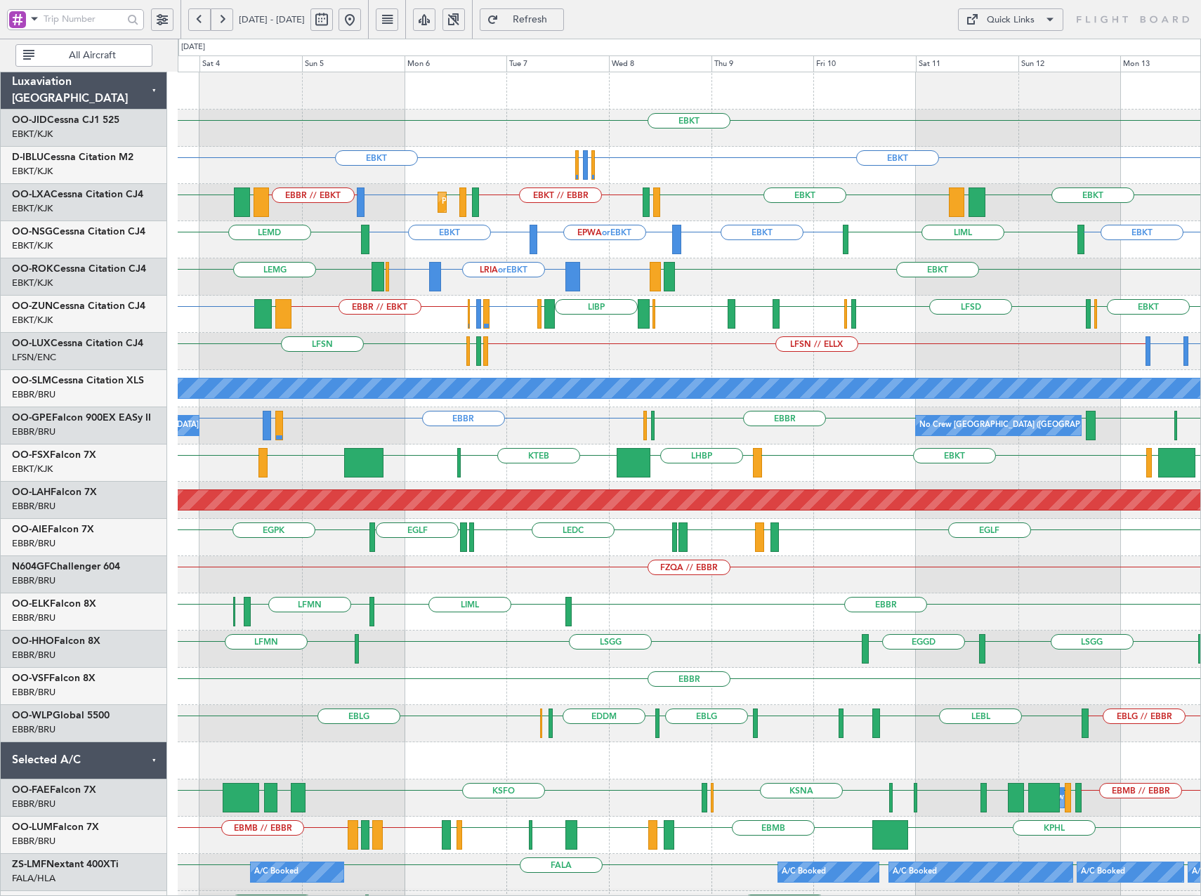
drag, startPoint x: 397, startPoint y: 20, endPoint x: 443, endPoint y: 87, distance: 81.3
click at [361, 21] on button at bounding box center [350, 19] width 22 height 22
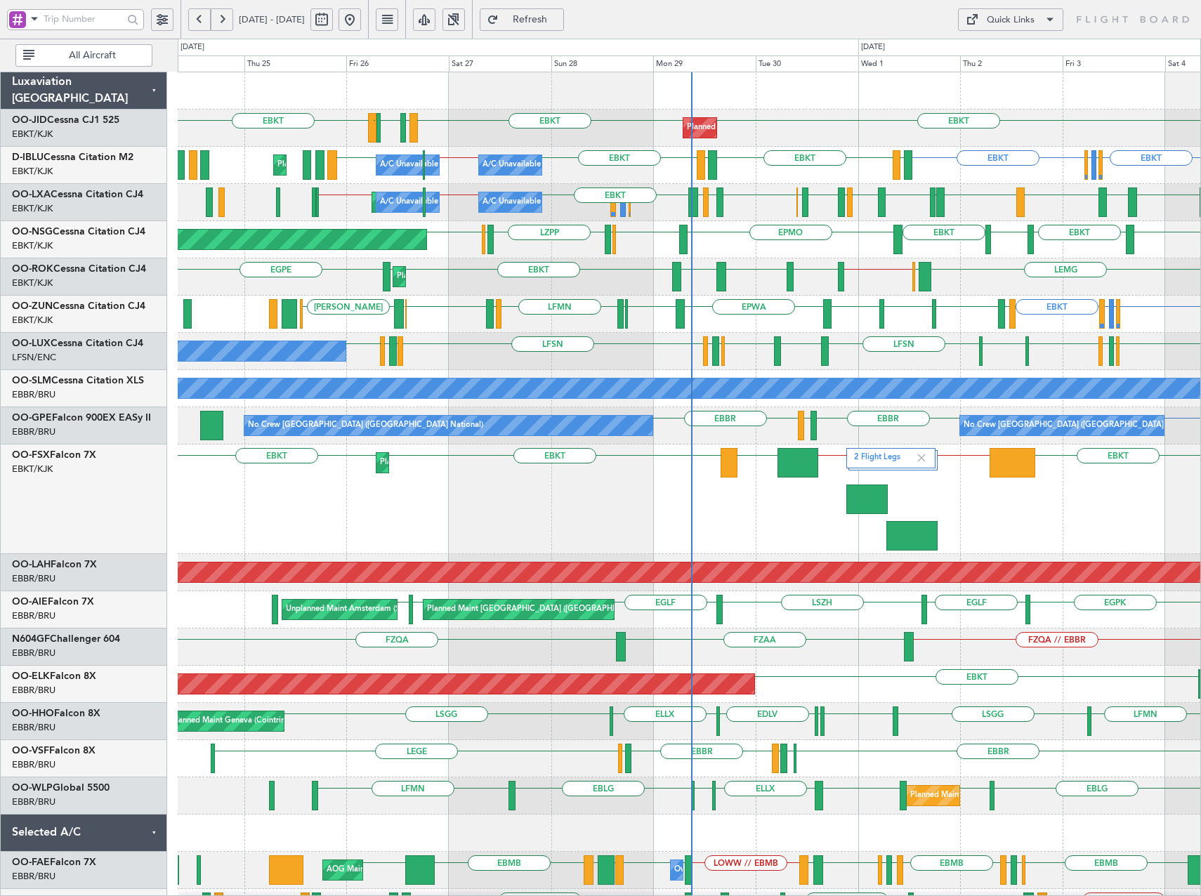
click at [530, 732] on div "LSGG LFMN LSGG EGWU ELLX EDLV ELLX Planned Maint Geneva (Cointrin)" at bounding box center [689, 721] width 1023 height 37
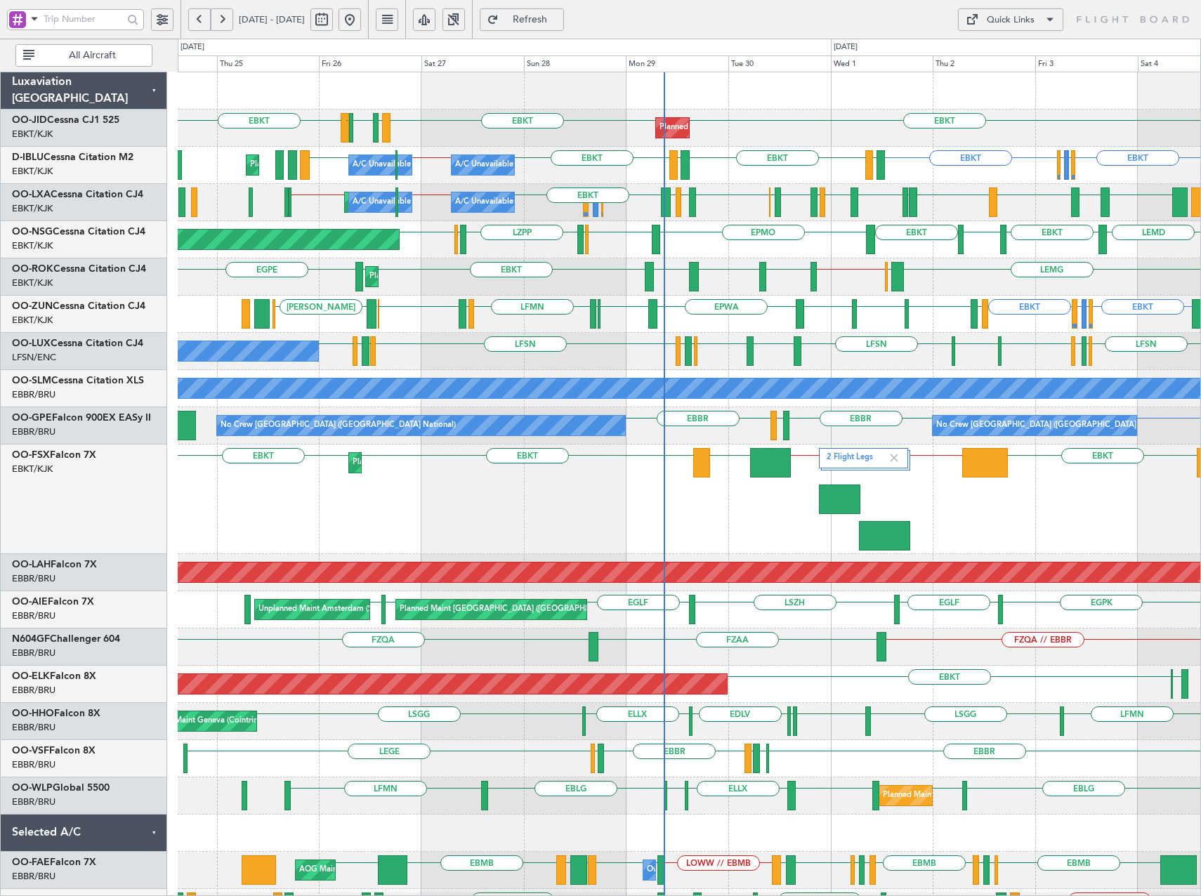
click at [776, 509] on div "EBKT EBKT EBKT // FYWB FYWB // LCLK LCLK EBKT 2 Flight Legs Planned Maint Kortr…" at bounding box center [689, 500] width 1023 height 110
click at [599, 256] on div "LEMD EBKT LSZM EBKT EPMO EBKT ELLX LZPP ELLX LFPB Planned Maint Paris (Le Bourg…" at bounding box center [689, 239] width 1023 height 37
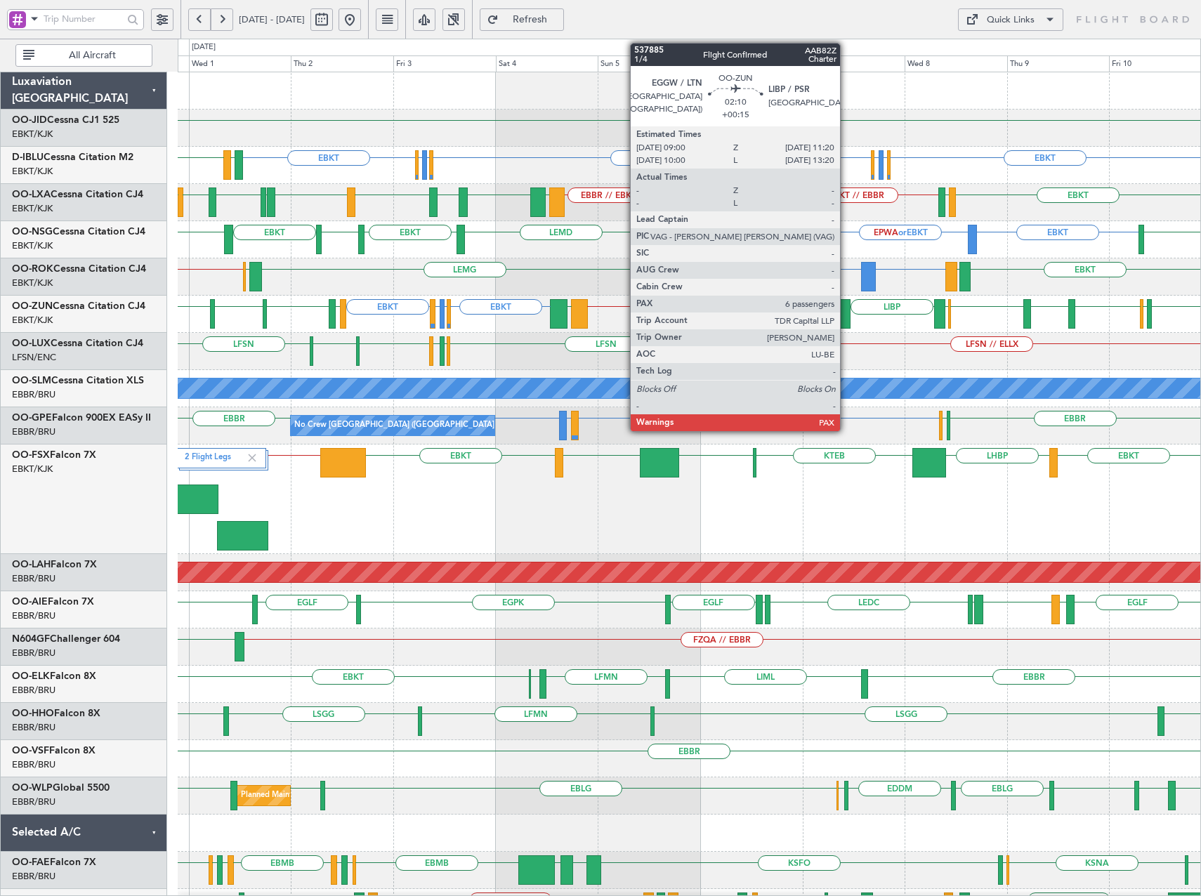
click at [847, 312] on div at bounding box center [845, 314] width 11 height 30
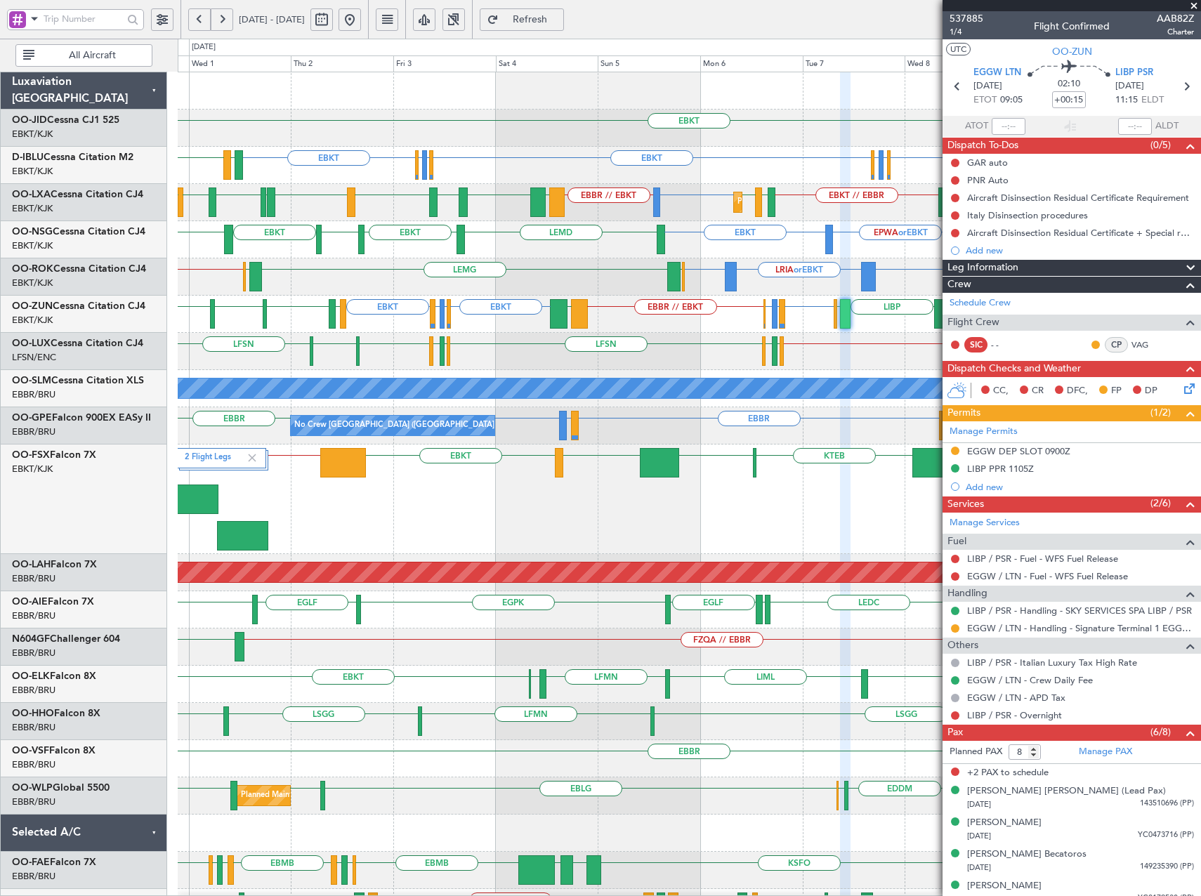
click at [1194, 7] on span at bounding box center [1194, 6] width 14 height 13
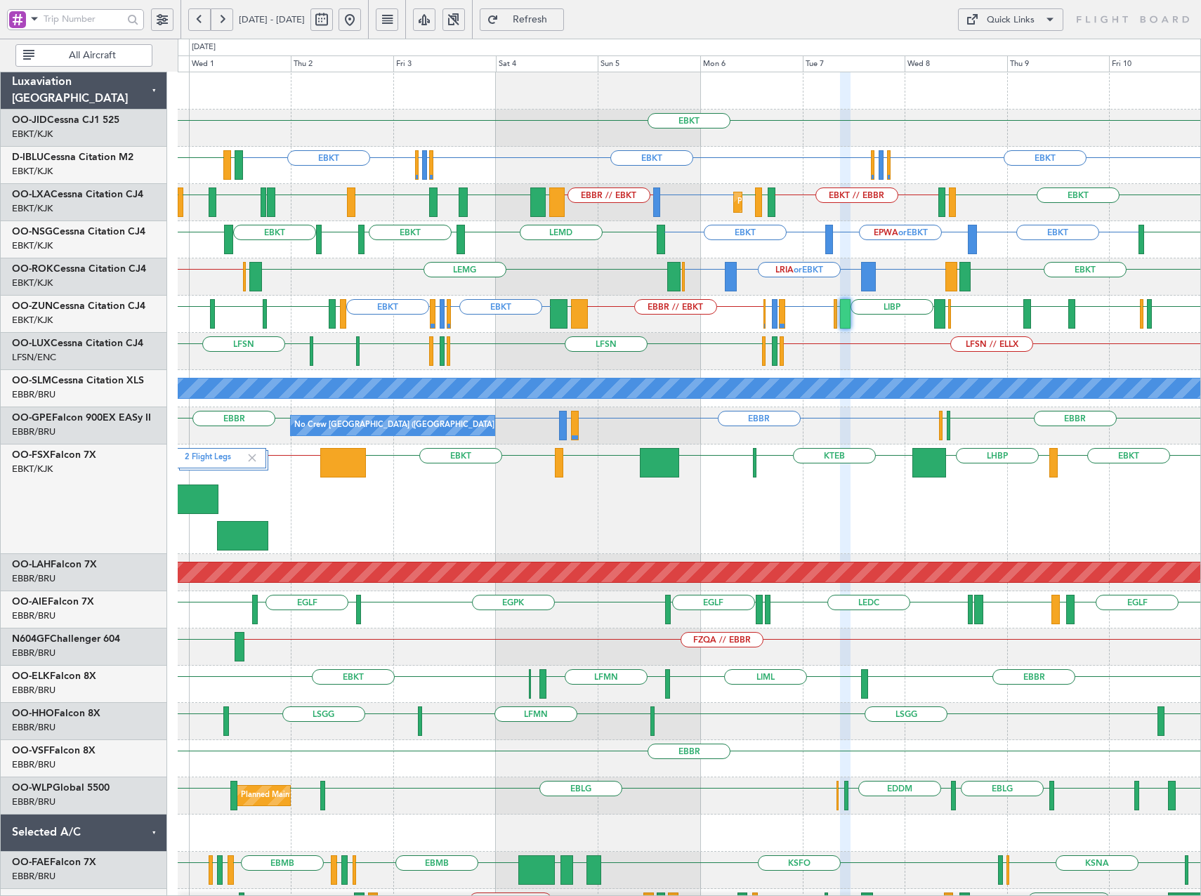
type input "0"
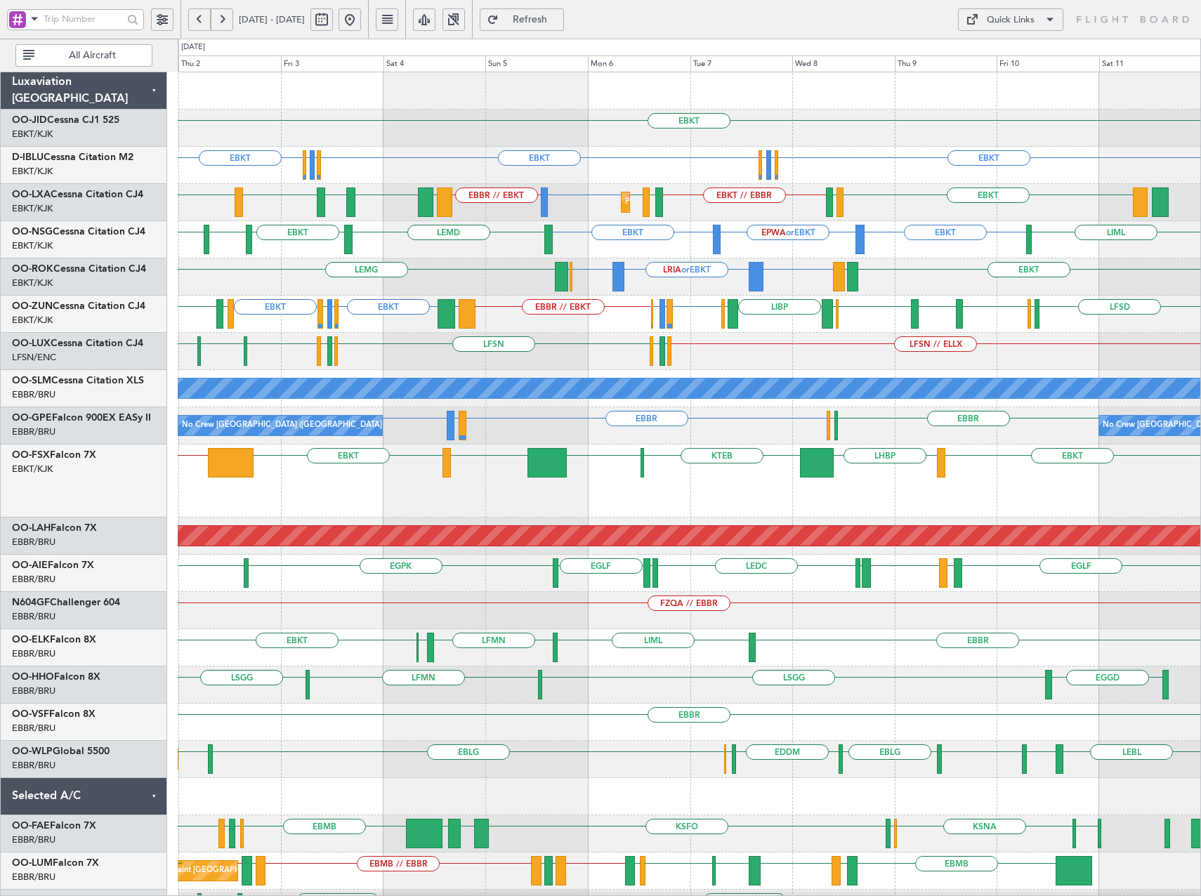
click at [872, 209] on div "LFMN or EBBR EBBR // EBKT EBKT LFTH EBKT // EBBR LIPR EBKT LGMK EBKT ESSB EBKT …" at bounding box center [689, 202] width 1023 height 37
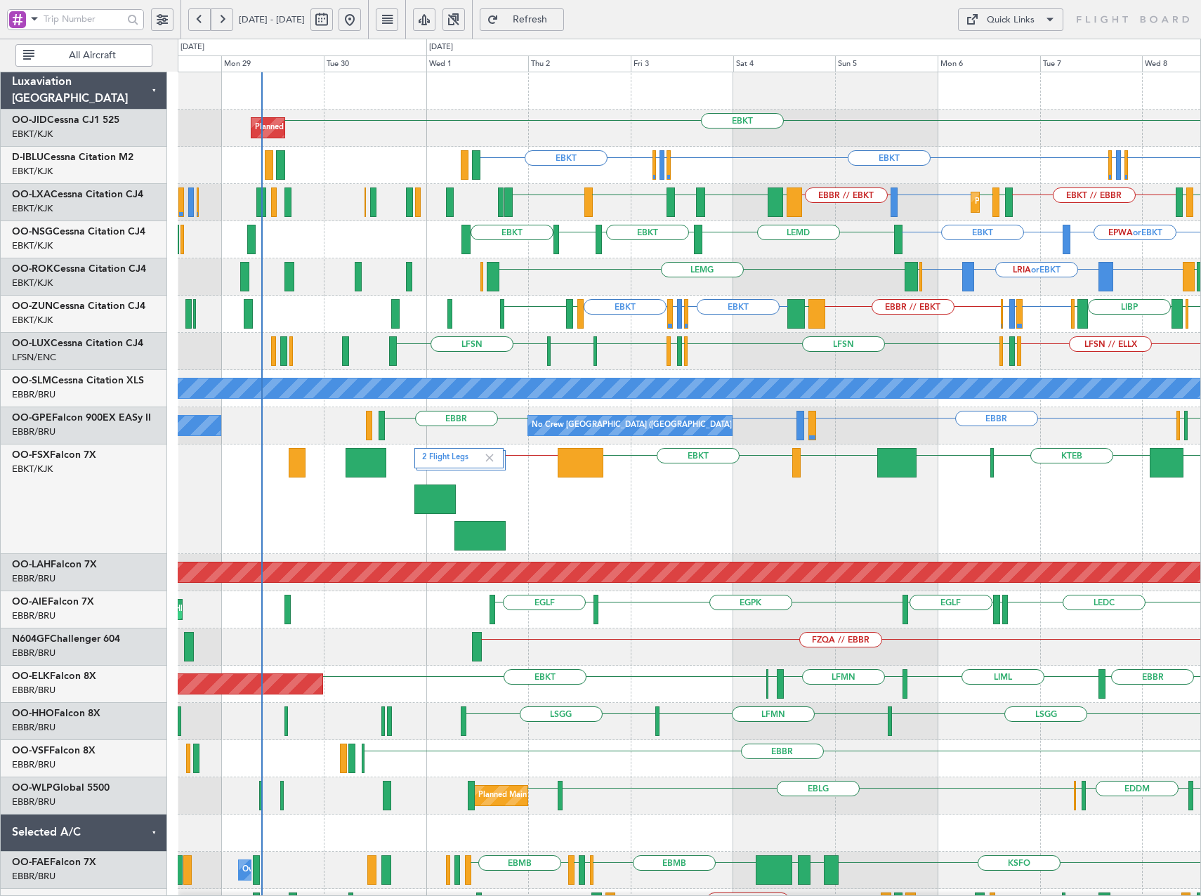
click at [731, 183] on div "EBKT Planned Maint Kortrijk-Wevelgem EBKT EGGW or EBKT EDDK or EBKT EBKT EDDK o…" at bounding box center [689, 573] width 1023 height 1003
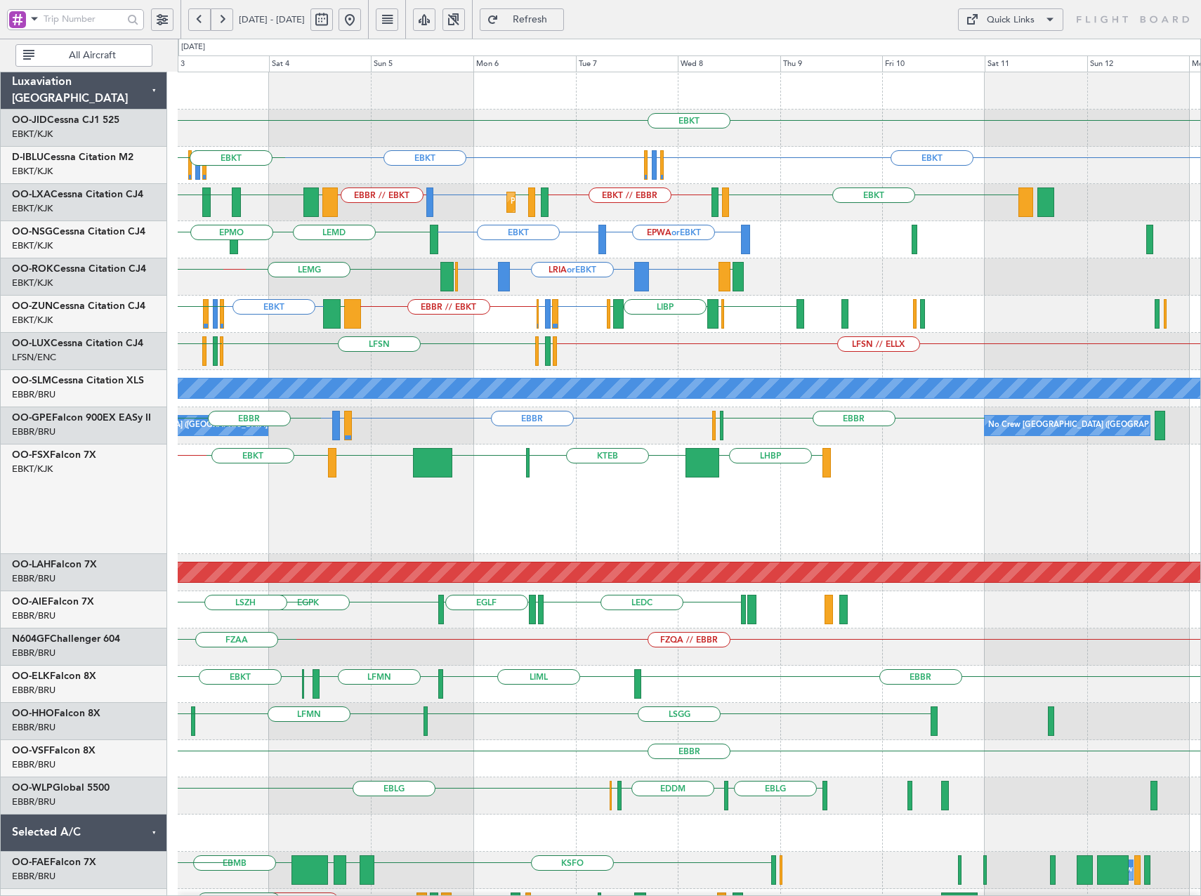
click at [290, 317] on div "EBKT EBKT EGGW or EBKT EDDK or EBKT EBKT EDDK or EBKT EGGW or EBKT EBKT LFTH EB…" at bounding box center [689, 573] width 1023 height 1003
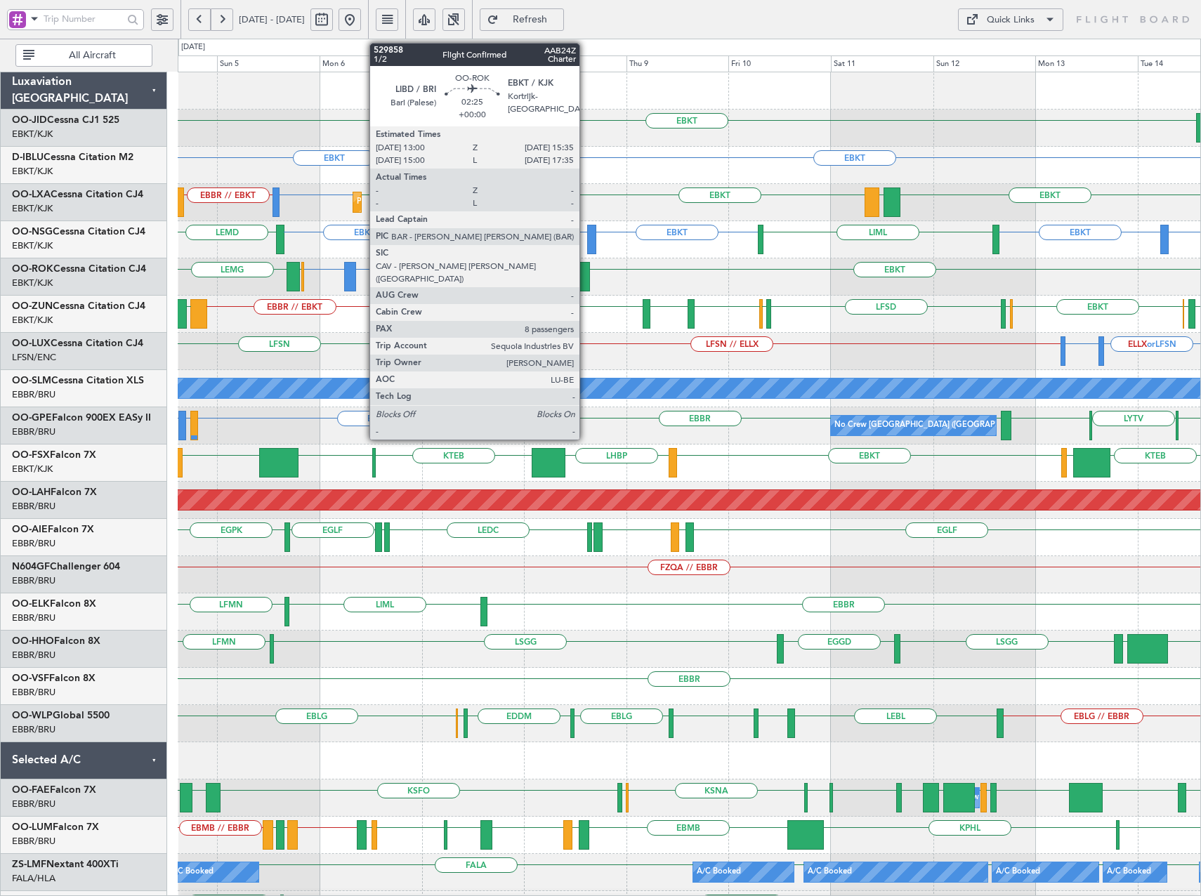
click at [587, 282] on div at bounding box center [584, 277] width 11 height 30
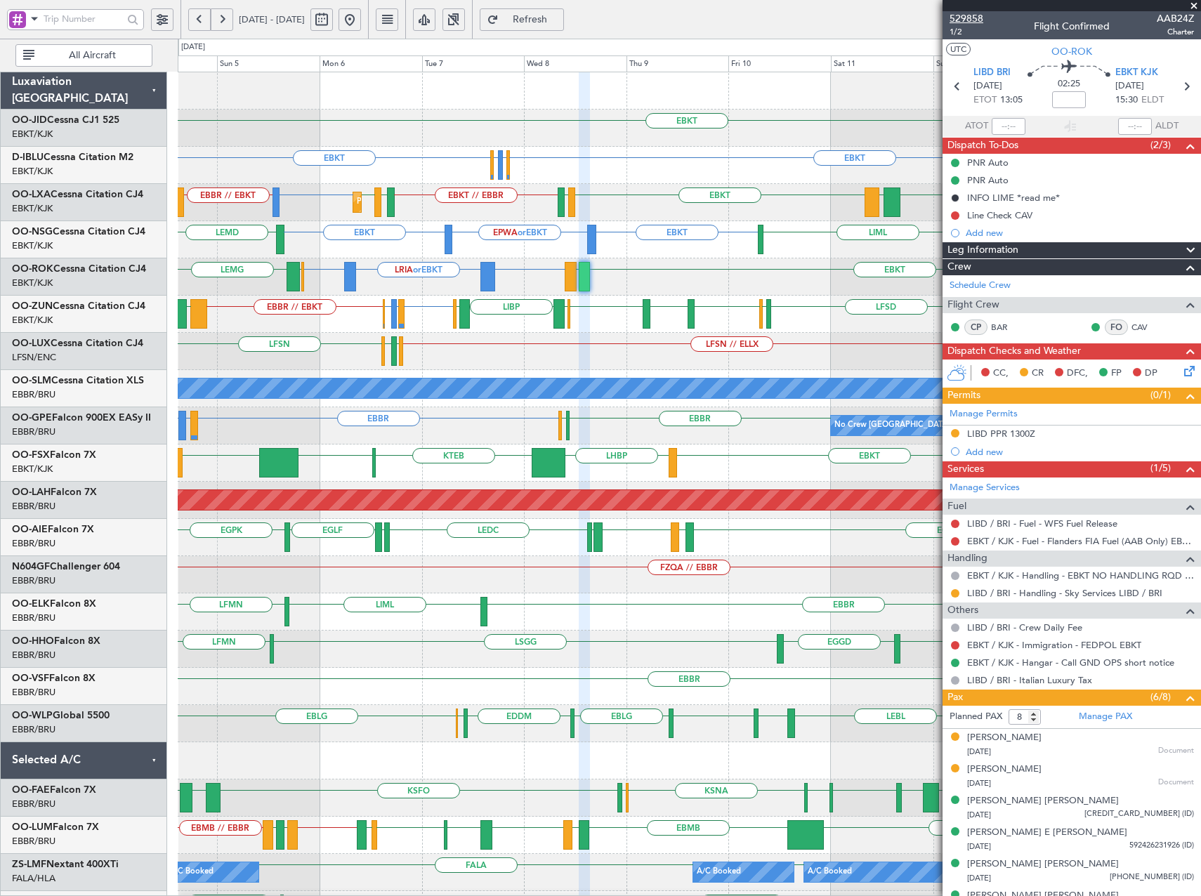
click at [969, 18] on span "529858" at bounding box center [967, 18] width 34 height 15
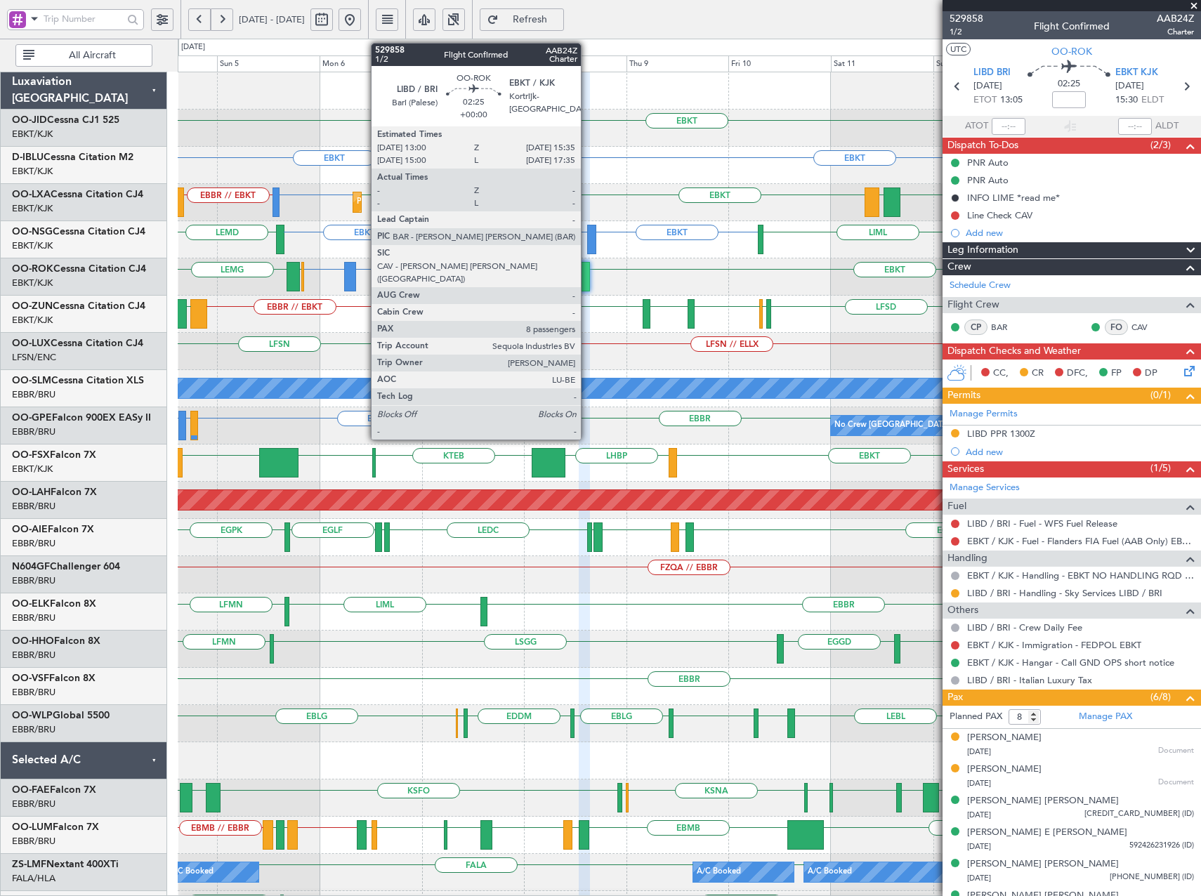
click at [587, 285] on div at bounding box center [584, 277] width 11 height 30
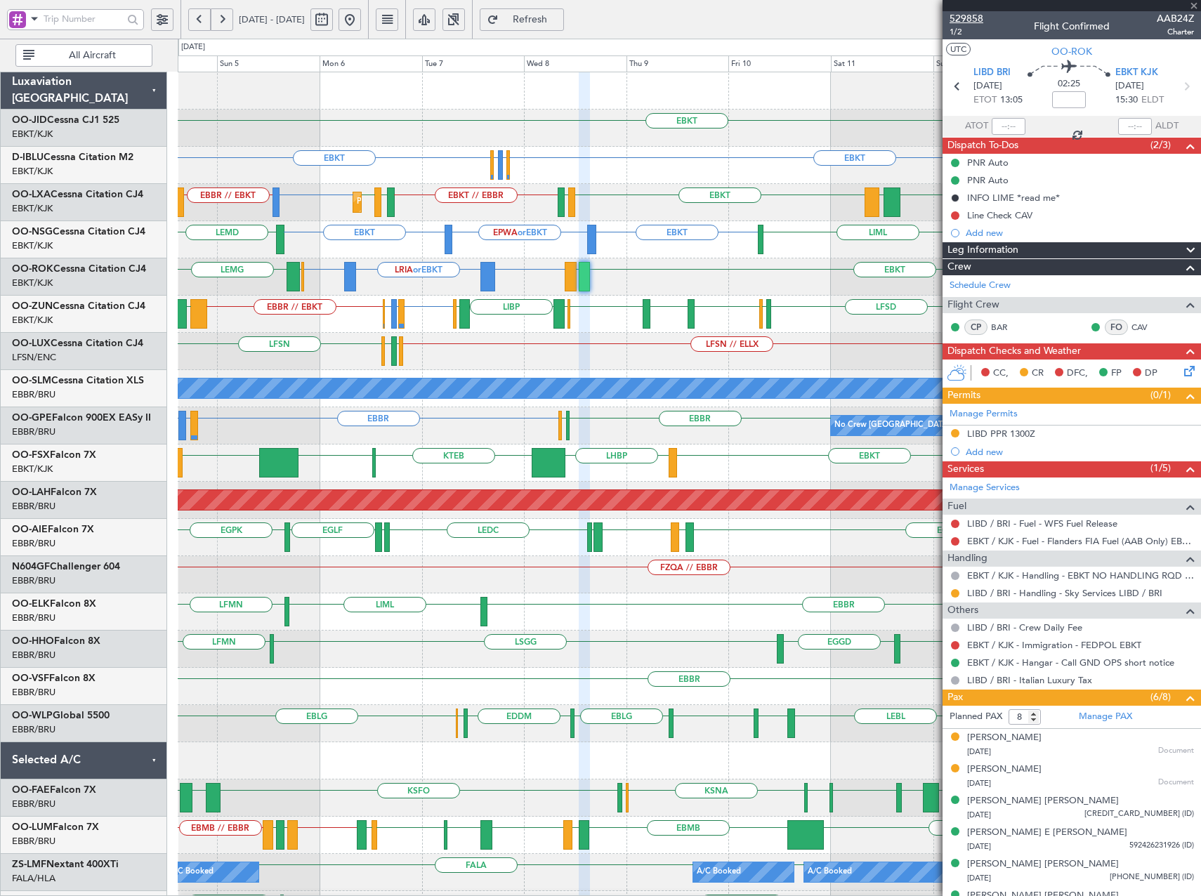
click at [968, 17] on span "529858" at bounding box center [967, 18] width 34 height 15
click at [1193, 6] on span at bounding box center [1194, 6] width 14 height 13
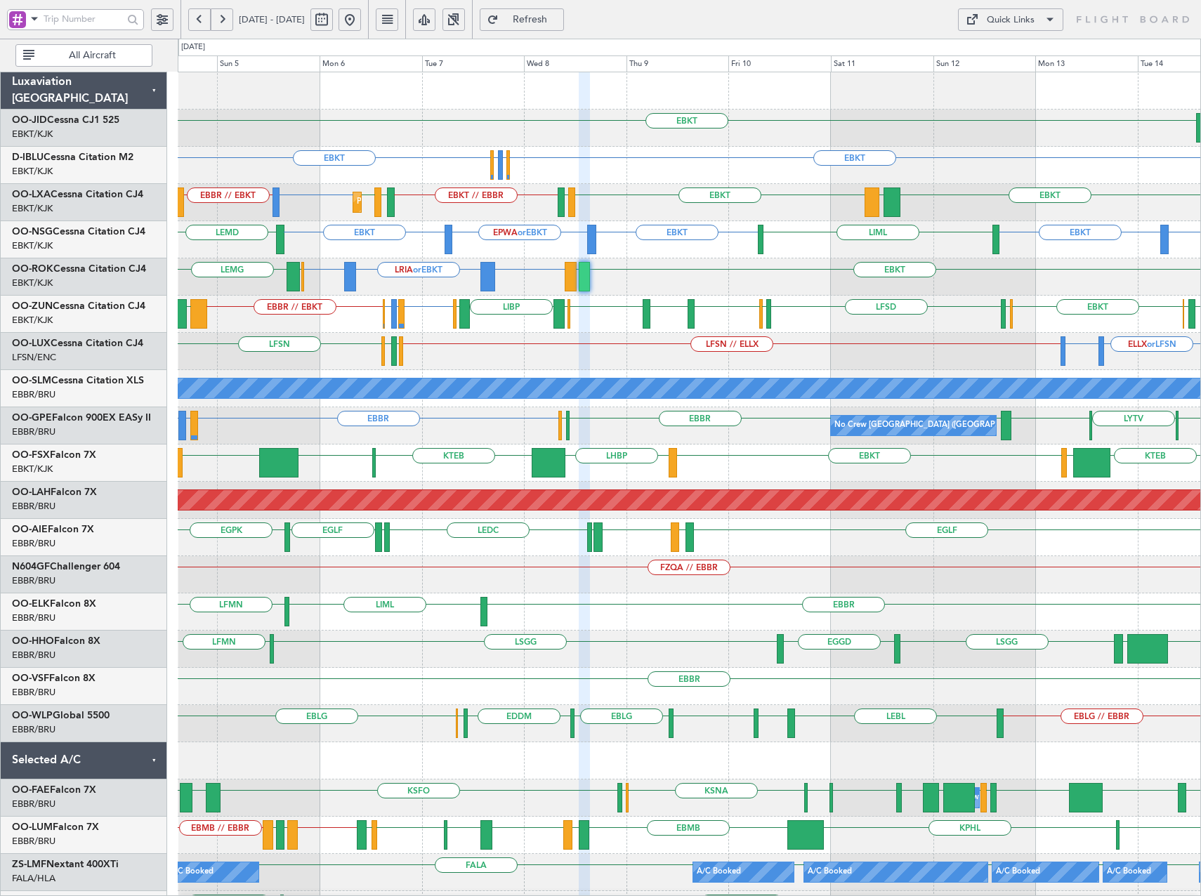
type input "0"
click at [1026, 24] on div "Quick Links" at bounding box center [1011, 20] width 48 height 14
click at [1004, 60] on button "Trip Builder" at bounding box center [1010, 54] width 105 height 34
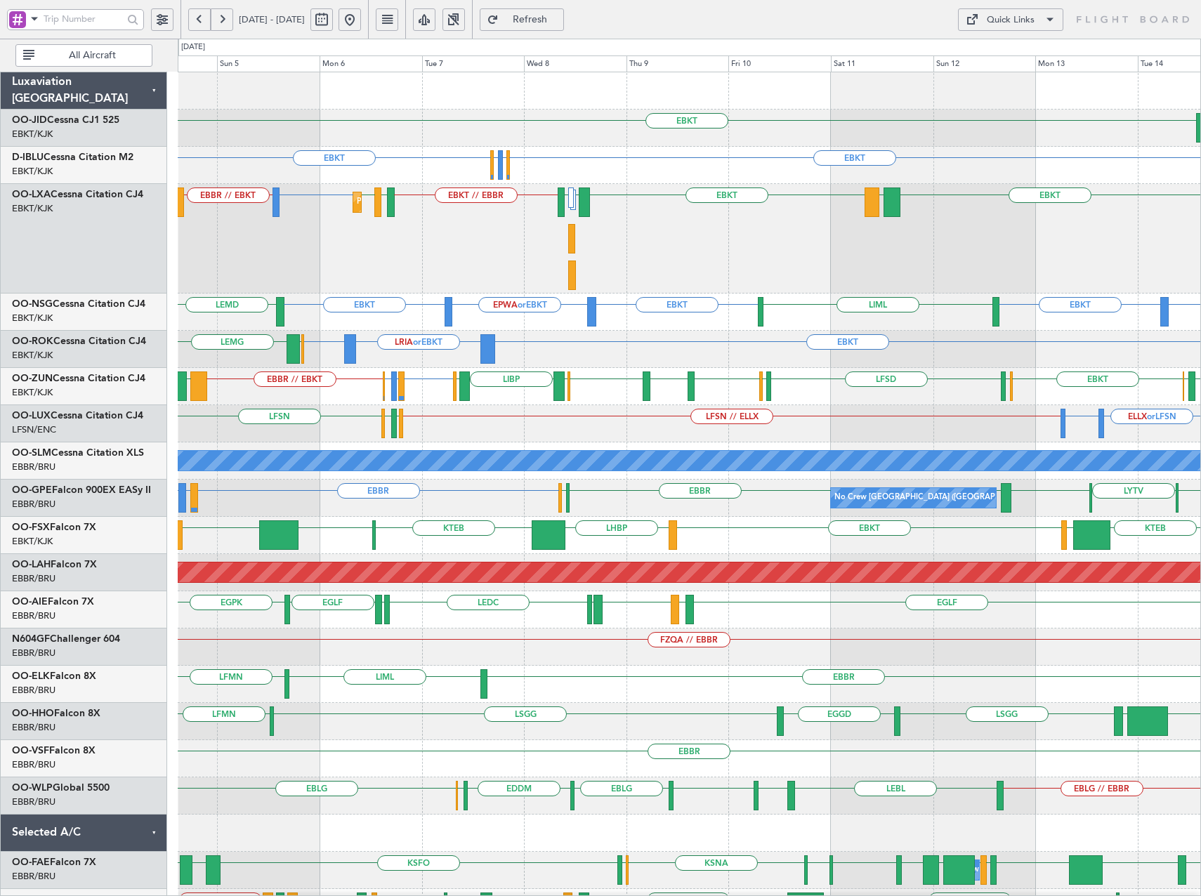
drag, startPoint x: 554, startPoint y: 20, endPoint x: 542, endPoint y: 39, distance: 21.8
click at [554, 20] on span "Refresh" at bounding box center [531, 20] width 58 height 10
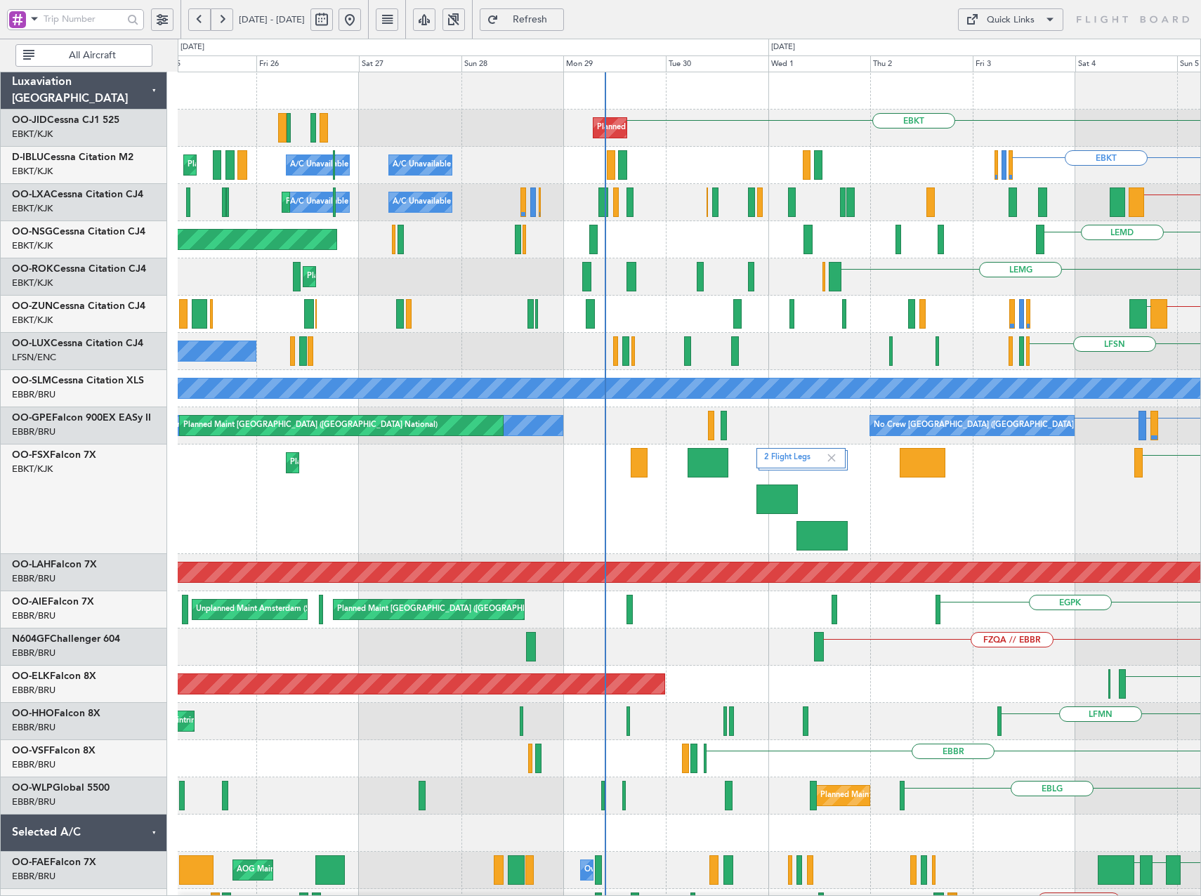
click at [1201, 488] on html "04 Oct 2025 - 14 Oct 2025 Refresh Quick Links All Aircraft EBKT Planned Maint K…" at bounding box center [600, 448] width 1201 height 896
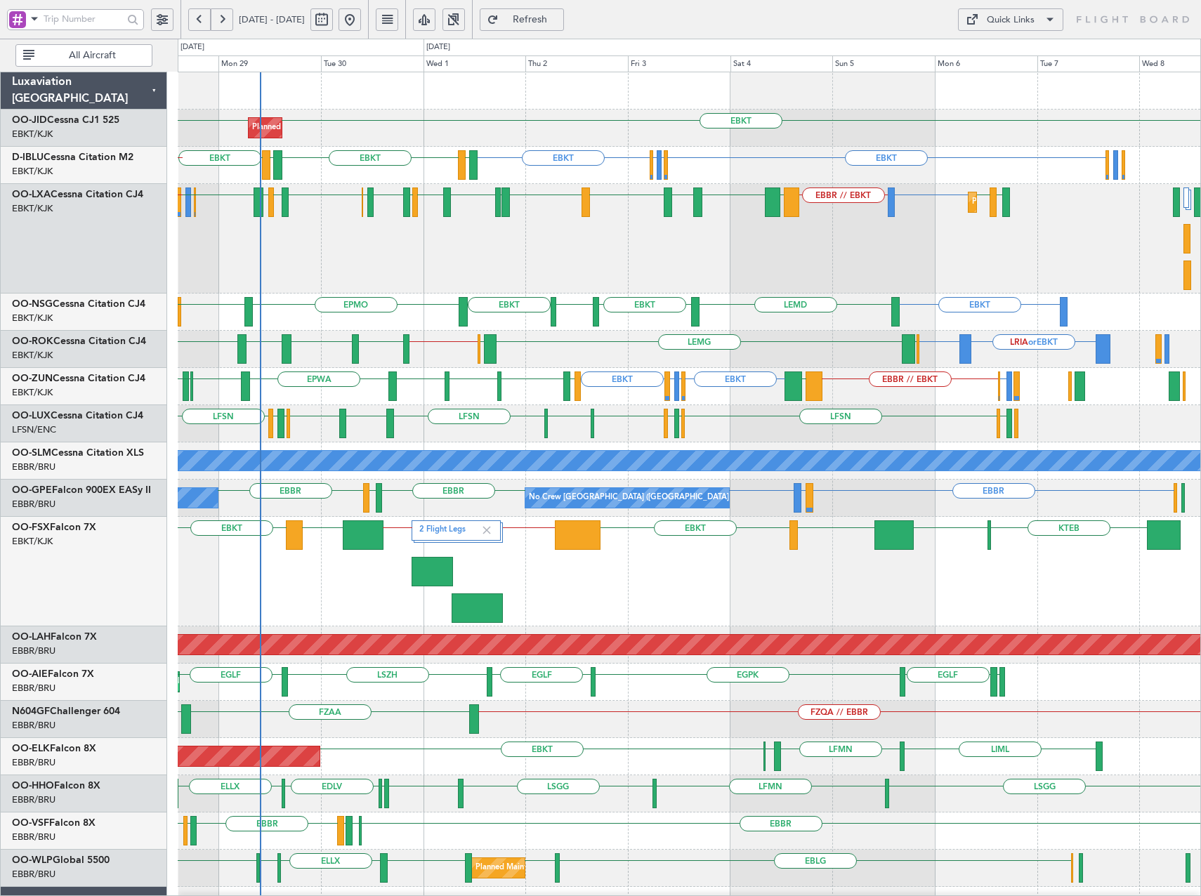
click at [605, 341] on div "LRIA or EBKT EBKT EBBR LEMG EBBR EBBR // EBKT LIME EBKT EPLB EBKT Planned Maint…" at bounding box center [689, 349] width 1023 height 37
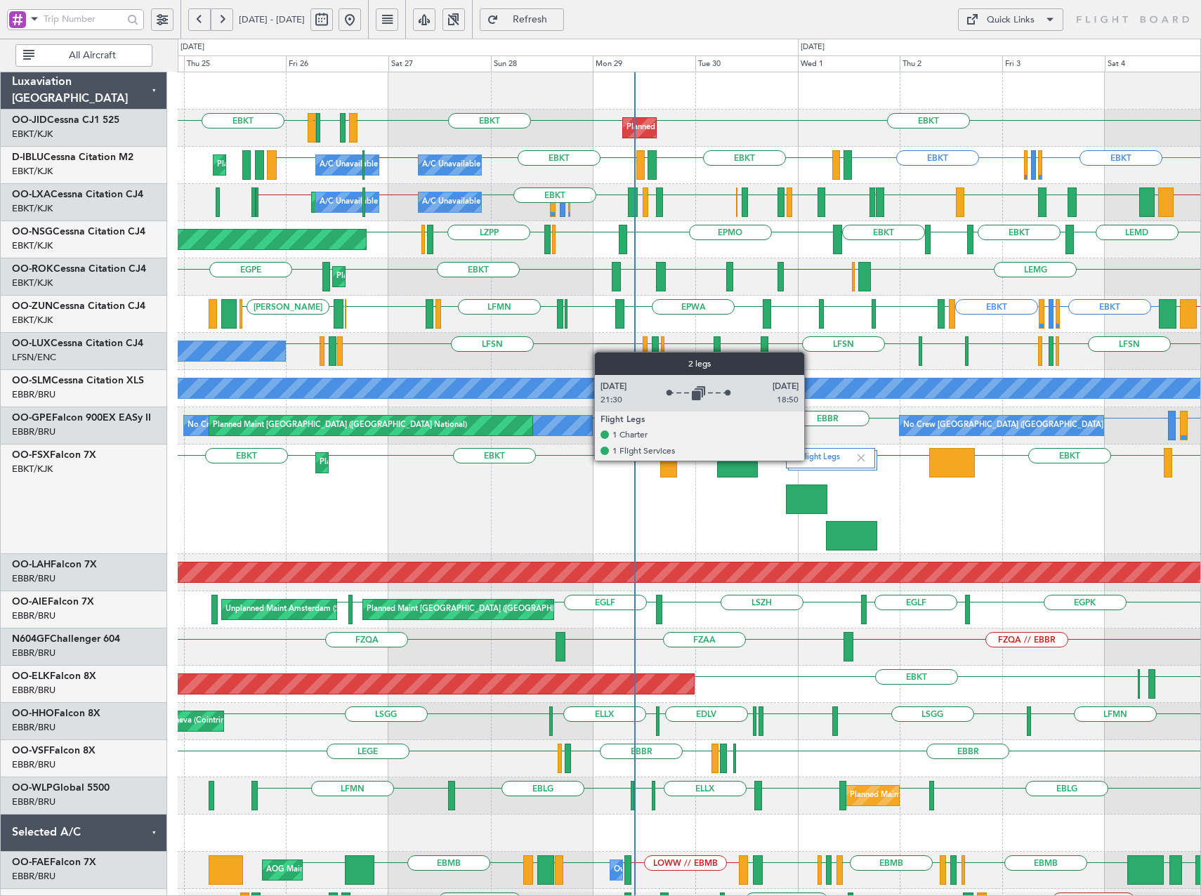
click at [814, 460] on label "2 Flight Legs" at bounding box center [824, 458] width 61 height 12
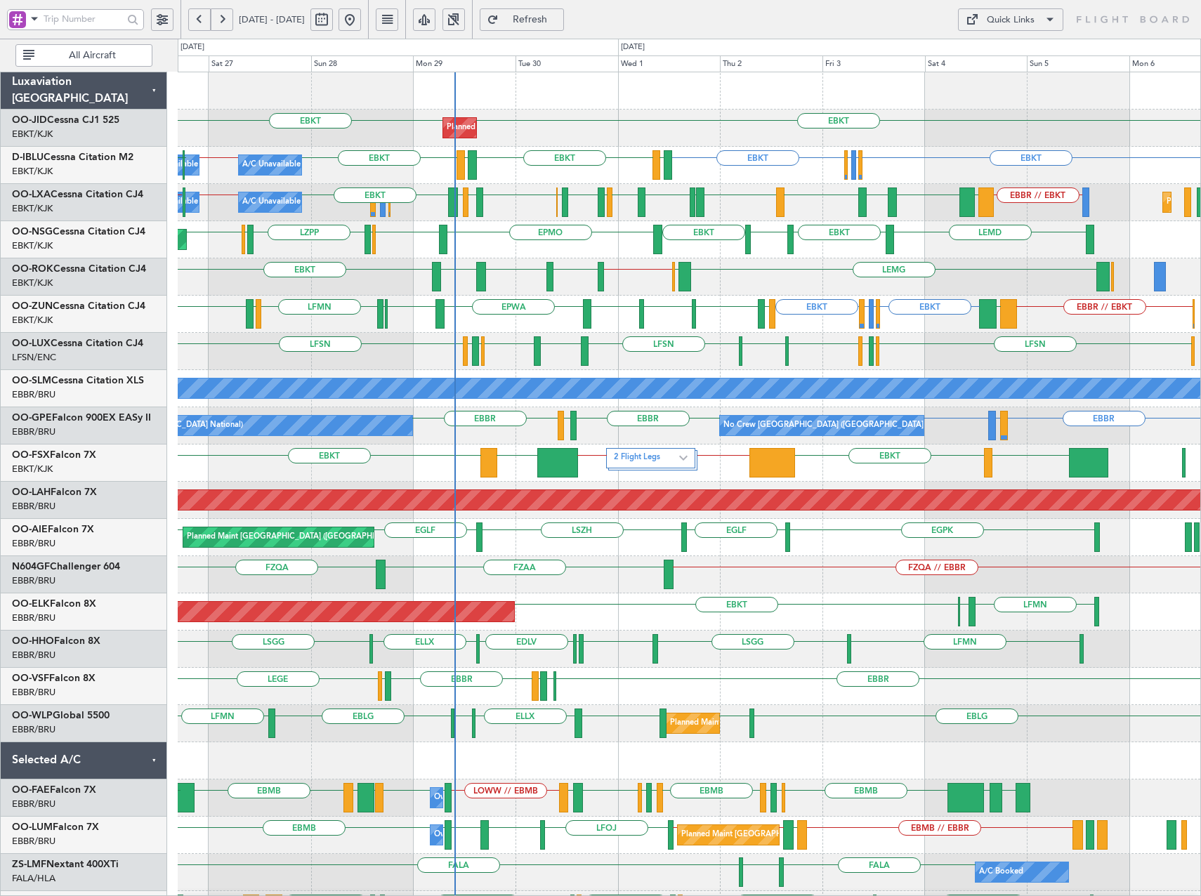
click at [725, 343] on div "EBKT EBKT Planned Maint Kortrijk-Wevelgem LFBE LFOZ LFMD EBKT EBKT EDDK or EBKT…" at bounding box center [689, 574] width 1023 height 1005
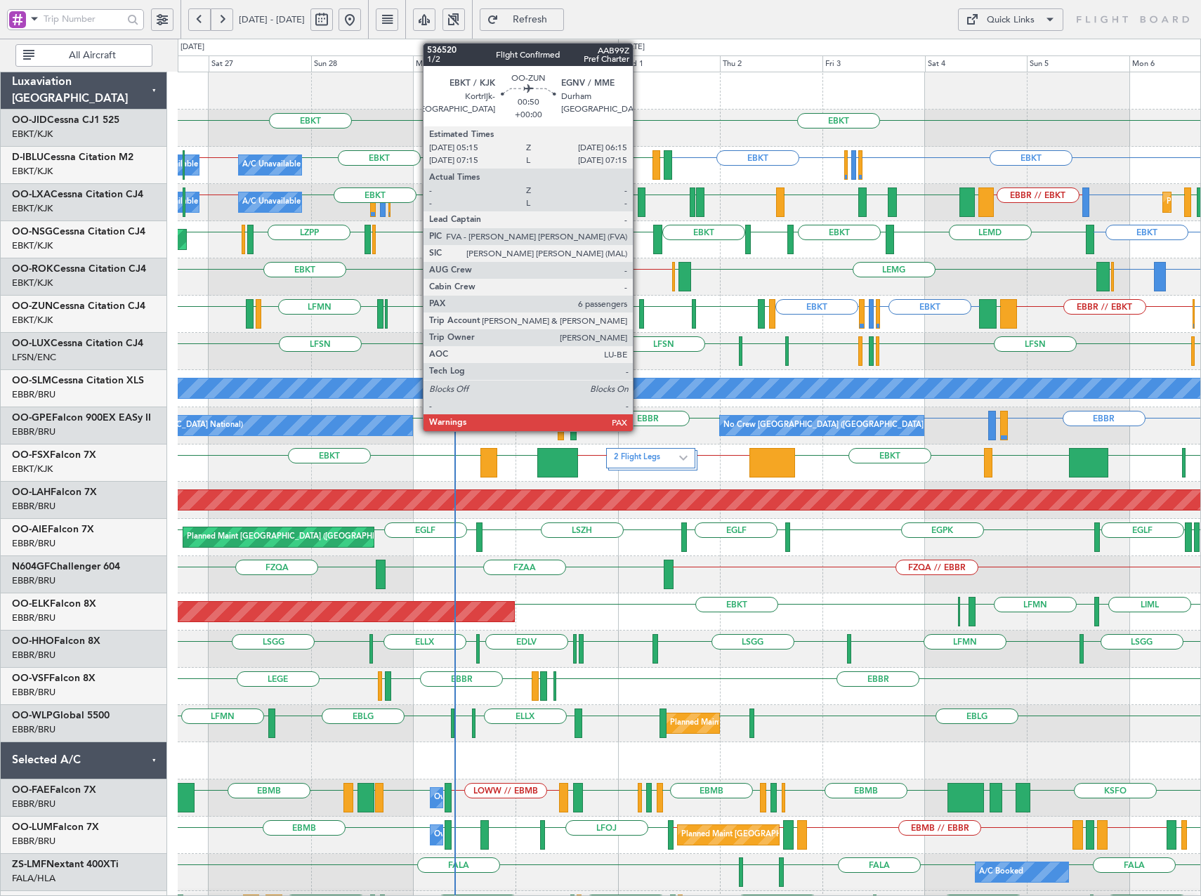
click at [639, 312] on div at bounding box center [641, 314] width 5 height 30
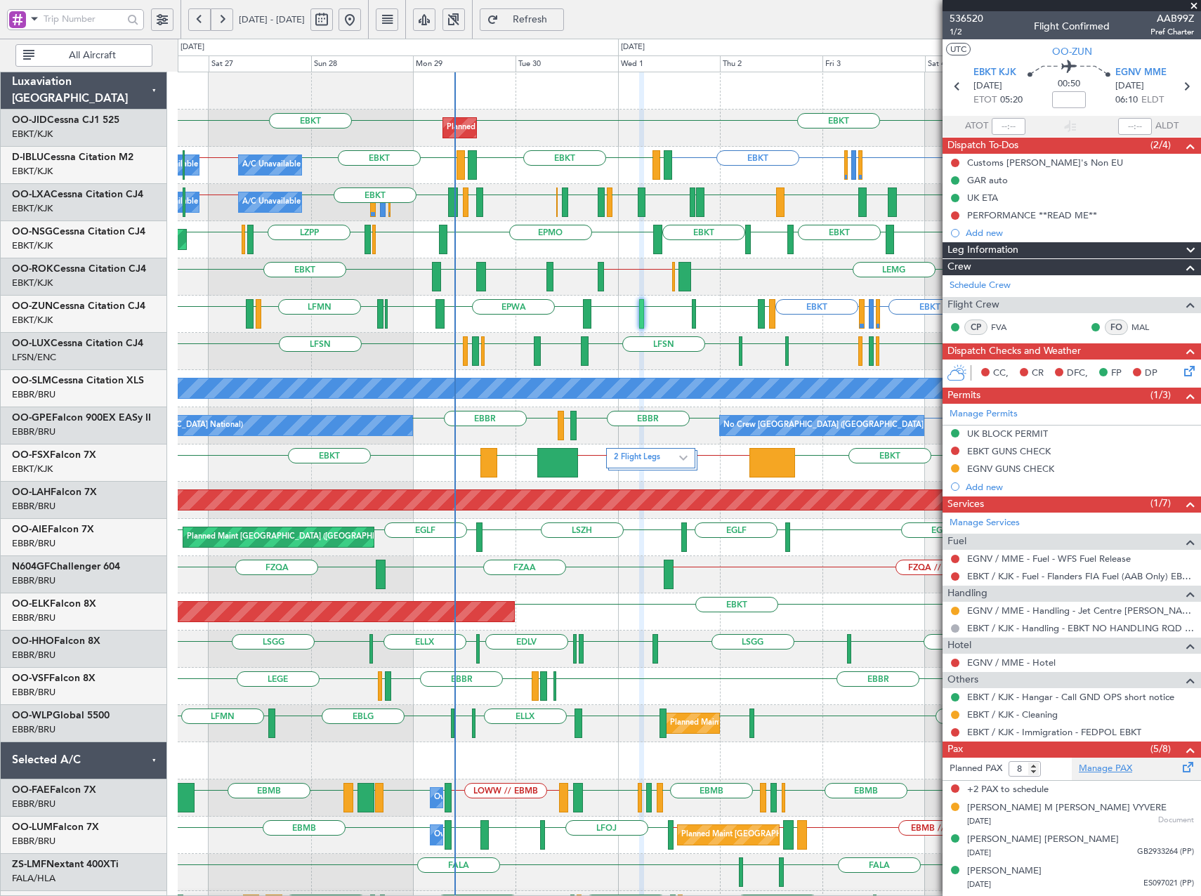
click at [1109, 764] on link "Manage PAX" at bounding box center [1105, 769] width 53 height 14
drag, startPoint x: 1193, startPoint y: 4, endPoint x: 1164, endPoint y: 29, distance: 37.9
click at [1194, 6] on span at bounding box center [1194, 6] width 14 height 13
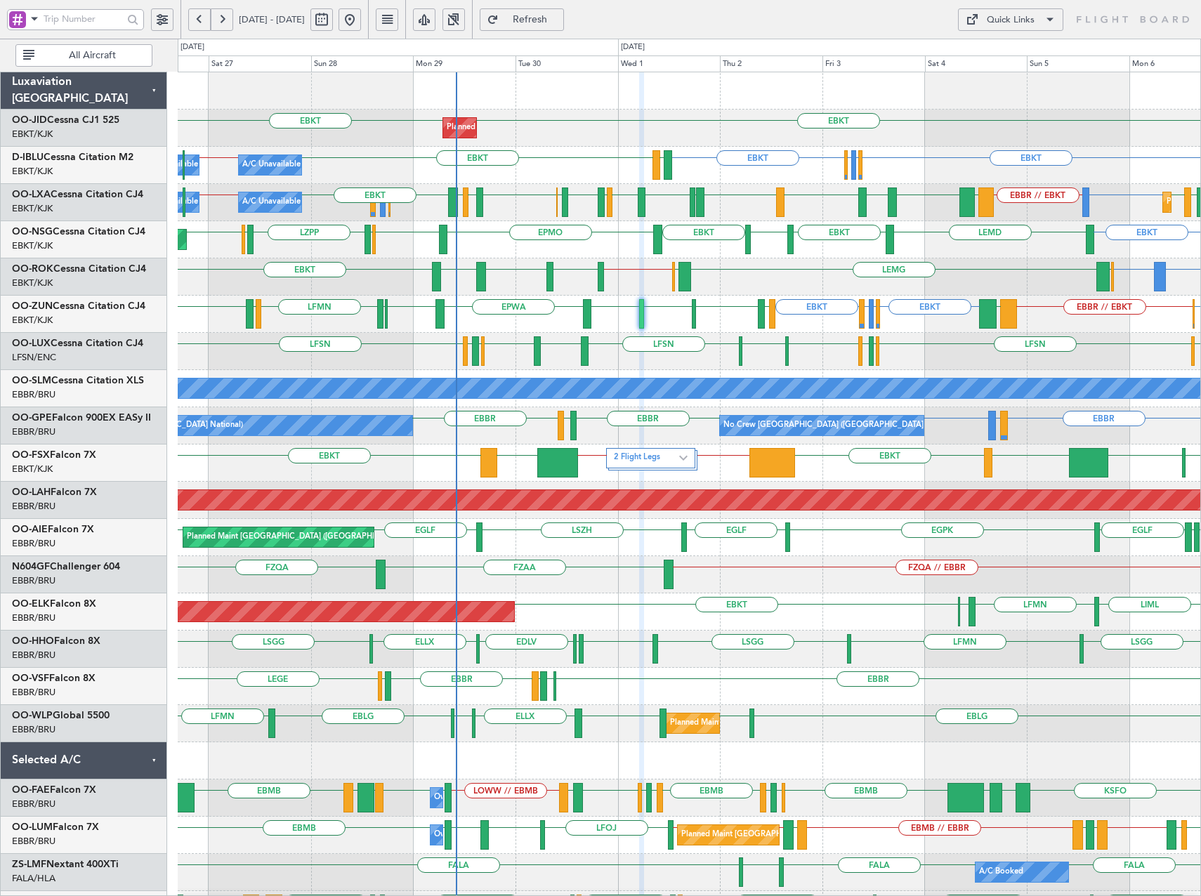
type input "0"
click at [1017, 22] on div "Quick Links" at bounding box center [1011, 20] width 48 height 14
click at [1030, 53] on button "Trip Builder" at bounding box center [1010, 54] width 105 height 34
click at [0, 443] on html "26 Sep 2025 - 06 Oct 2025 Refresh Quick Links All Aircraft EBKT EBKT Planned Ma…" at bounding box center [600, 448] width 1201 height 896
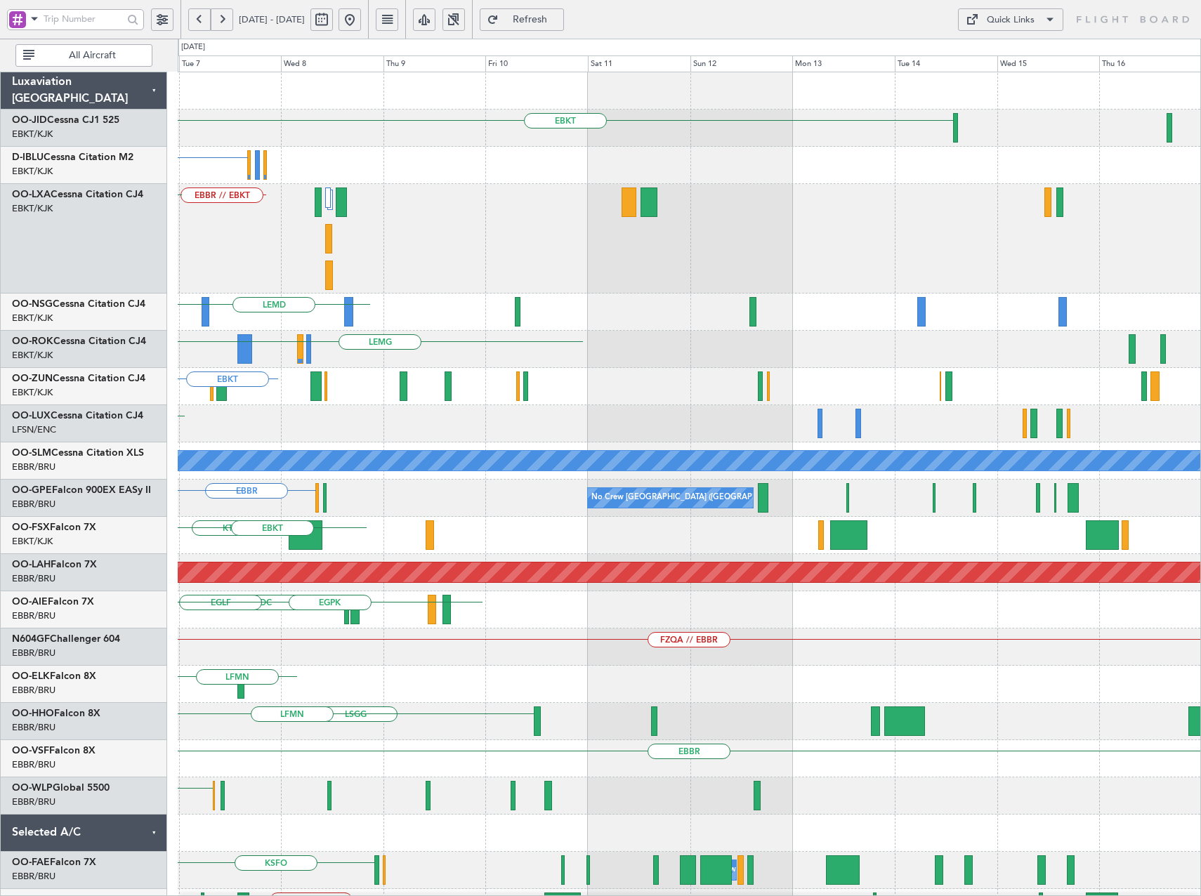
click at [183, 389] on div "EBKT EBKT LIPR EBKT Planned Maint Kortrijk-Wevelgem LFMN or EBBR EBBR // EBKT L…" at bounding box center [689, 573] width 1023 height 1003
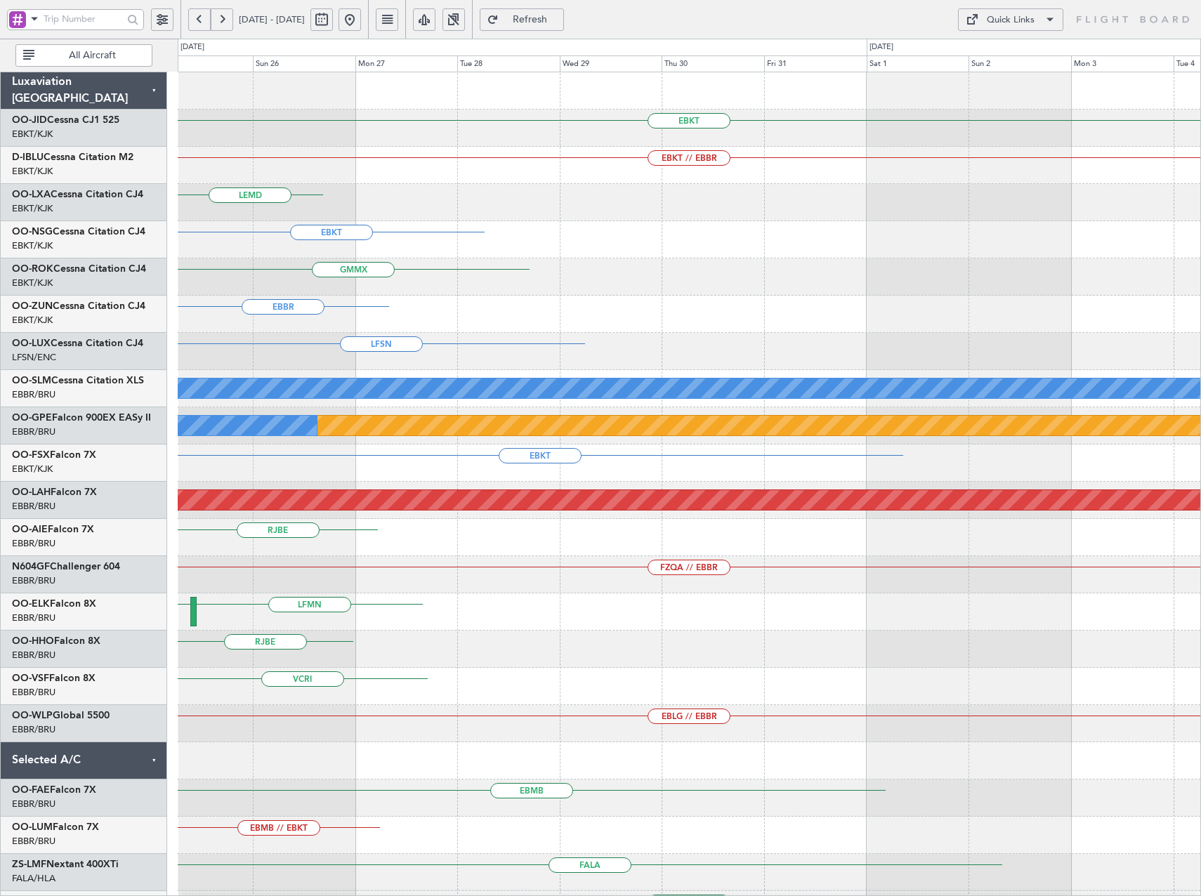
click at [559, 22] on span "Refresh" at bounding box center [531, 20] width 58 height 10
click at [559, 20] on span "Refresh" at bounding box center [531, 20] width 58 height 10
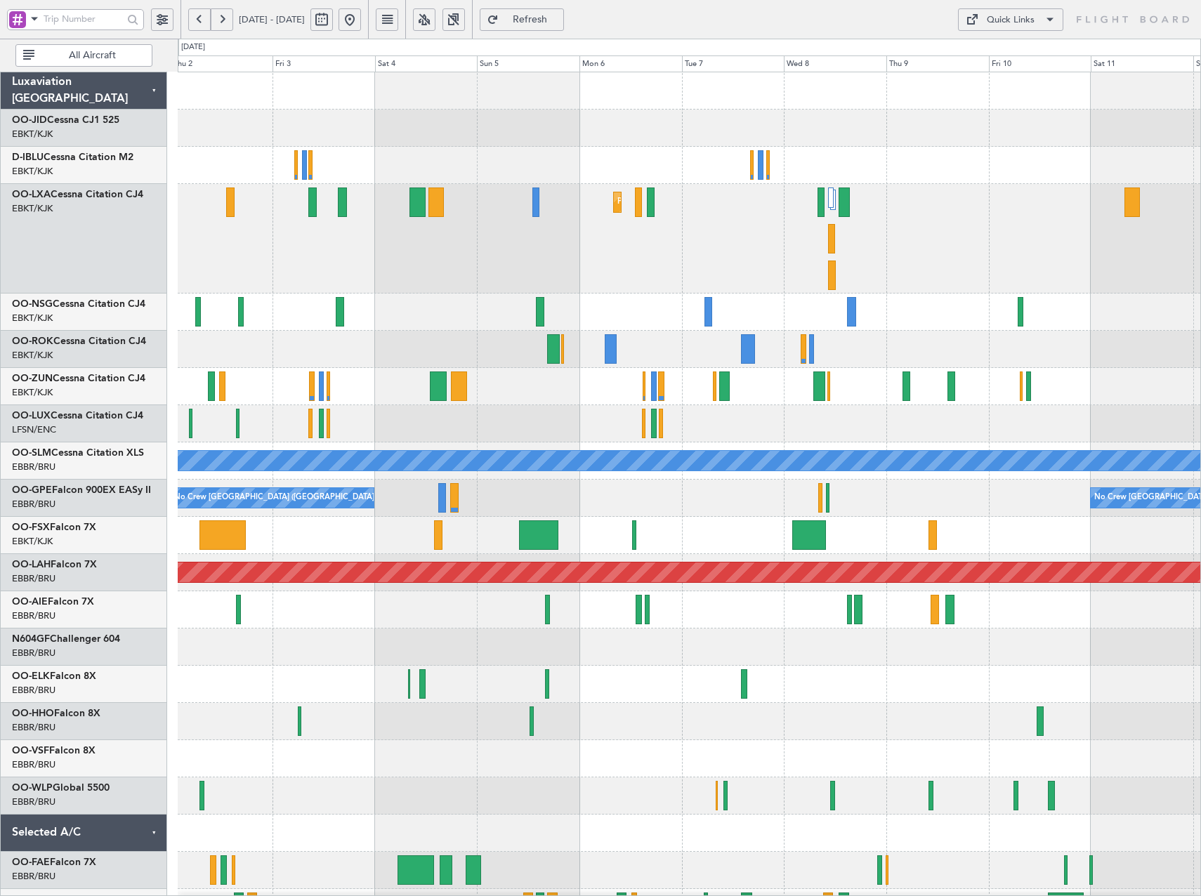
click at [322, 302] on div "Planned Maint Kortrijk-Wevelgem Planned Maint Kortrijk-Wevelgem A/C Unavailable…" at bounding box center [689, 611] width 1023 height 1078
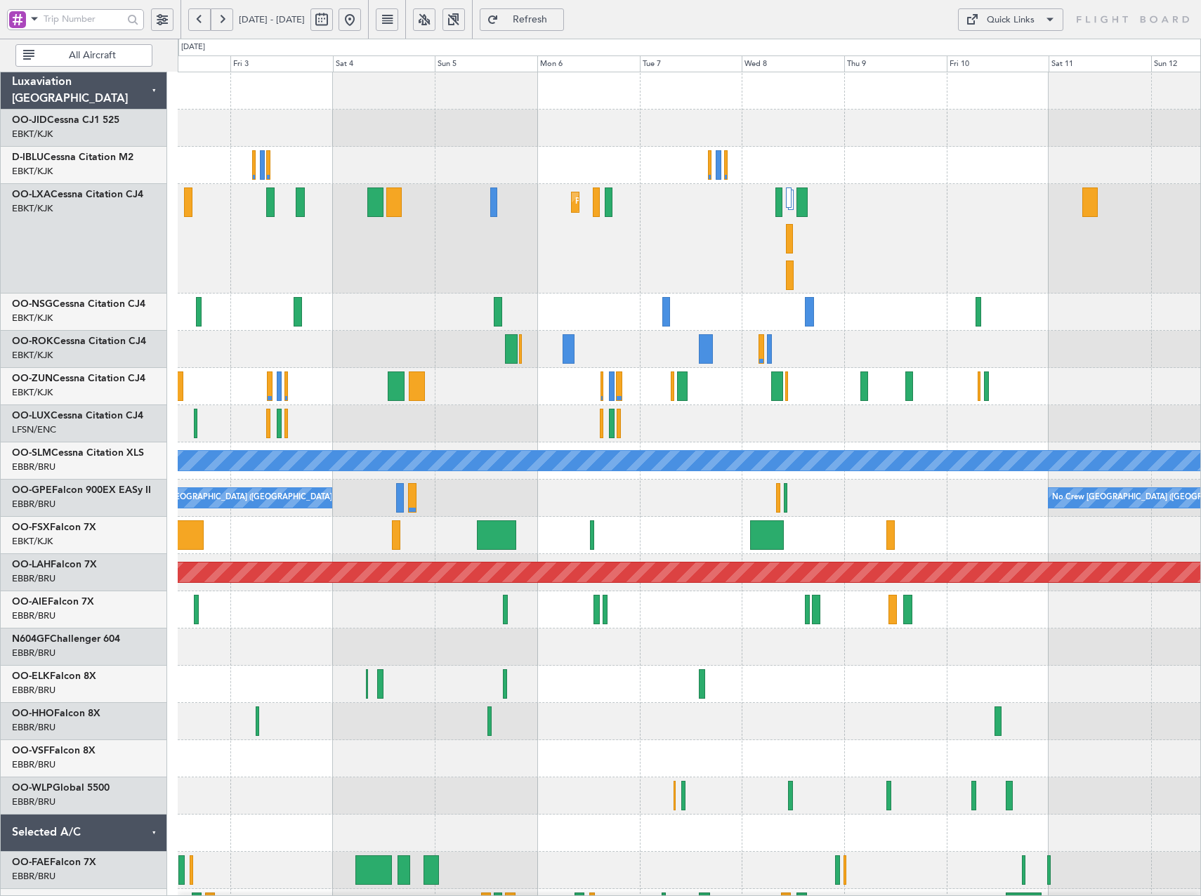
click at [368, 320] on div "Planned Maint Kortrijk-Wevelgem A/C Unavailable Monchengladbach No Crew Brussel…" at bounding box center [689, 611] width 1023 height 1078
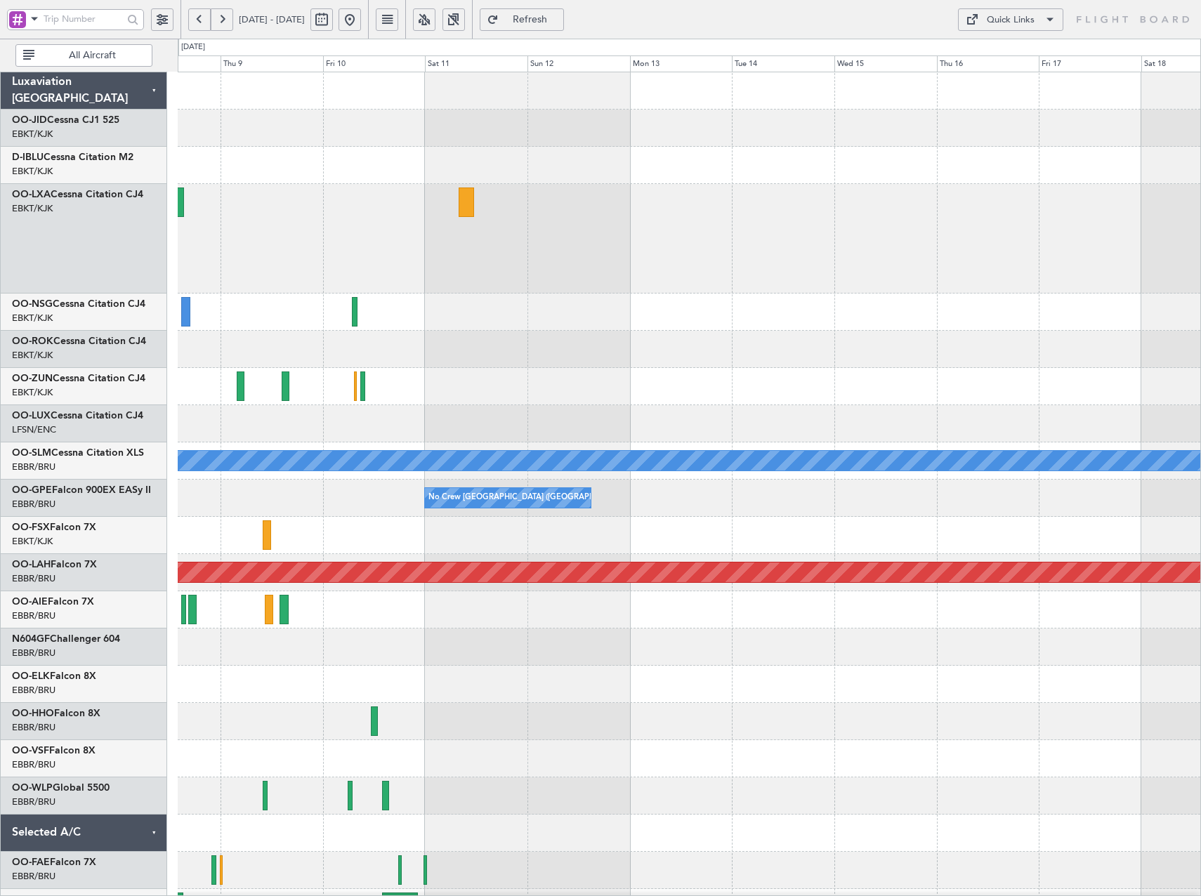
click at [366, 329] on div "Planned Maint Kortrijk-Wevelgem A/C Unavailable Monchengladbach No Crew Brussel…" at bounding box center [689, 611] width 1023 height 1078
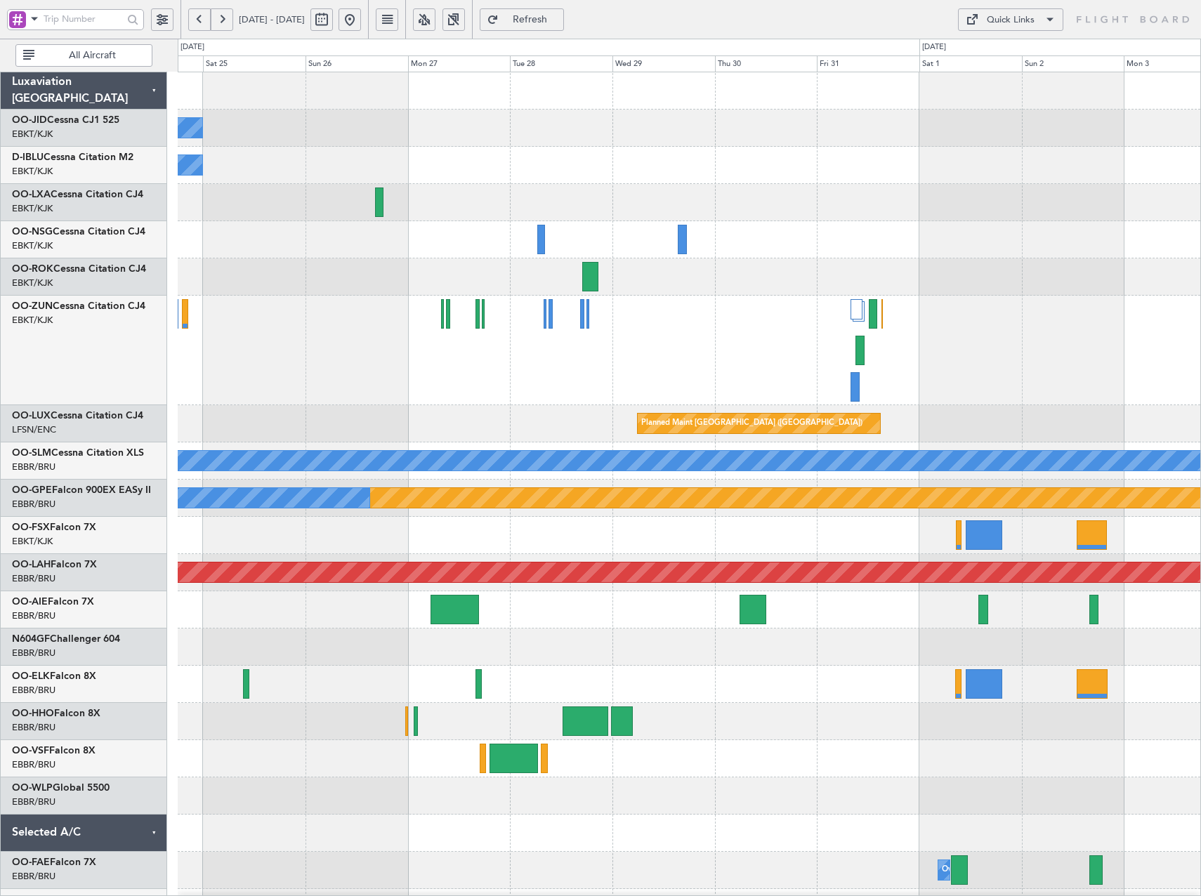
click at [436, 20] on button at bounding box center [424, 19] width 22 height 22
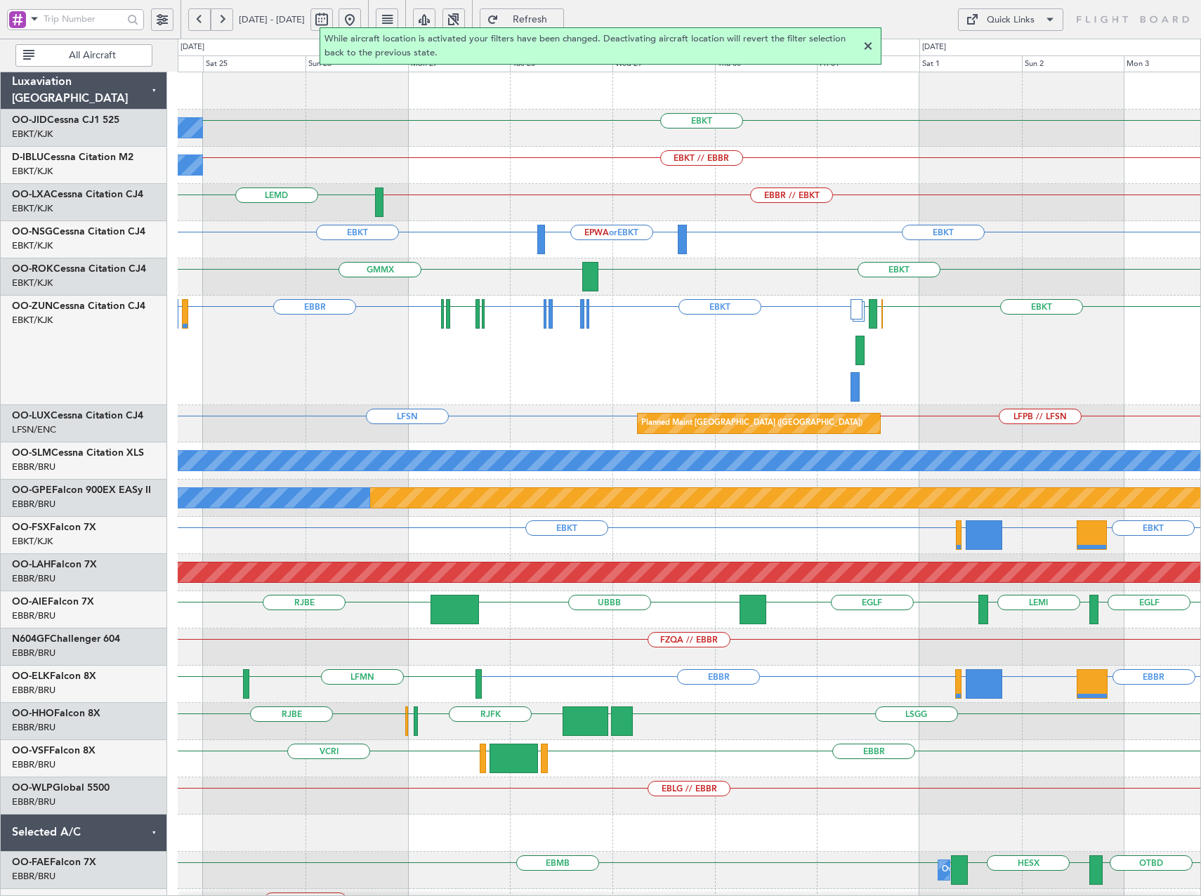
drag, startPoint x: 865, startPoint y: 46, endPoint x: 865, endPoint y: 53, distance: 7.1
click at [865, 46] on div at bounding box center [868, 46] width 17 height 17
